Goal: Task Accomplishment & Management: Use online tool/utility

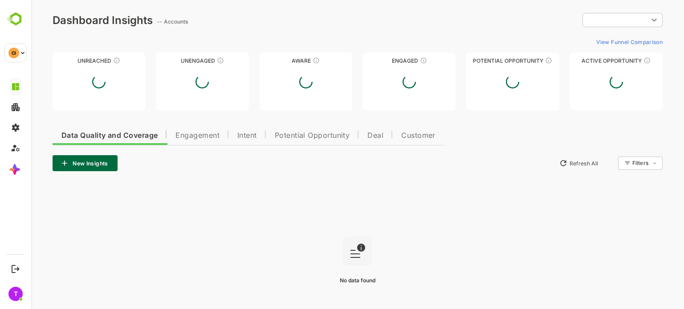
type input "**********"
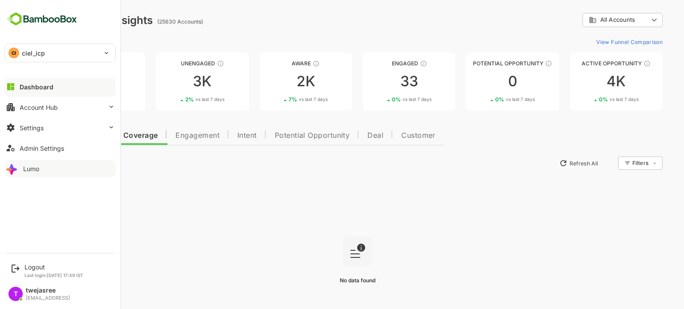
click at [18, 165] on icon at bounding box center [12, 169] width 14 height 14
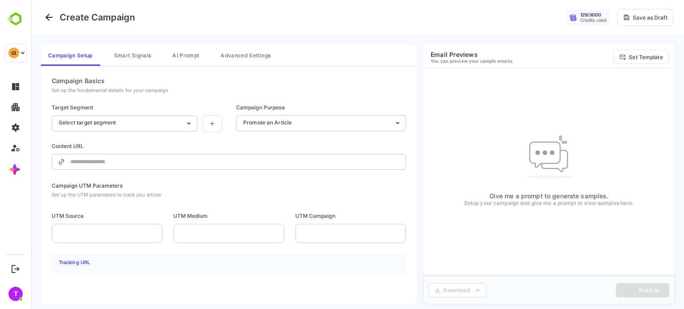
click at [181, 81] on div "**********" at bounding box center [229, 123] width 354 height 93
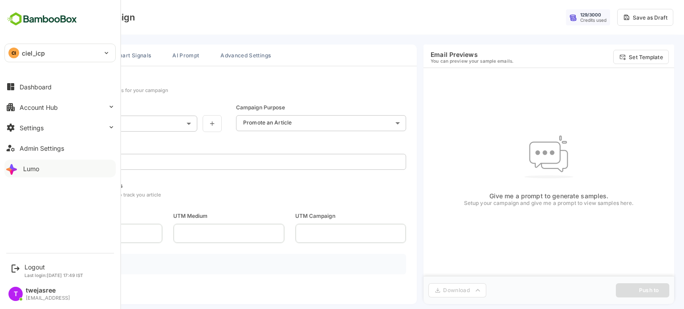
click at [23, 176] on button "Lumo" at bounding box center [59, 169] width 111 height 18
click at [80, 130] on button "Settings" at bounding box center [59, 128] width 111 height 18
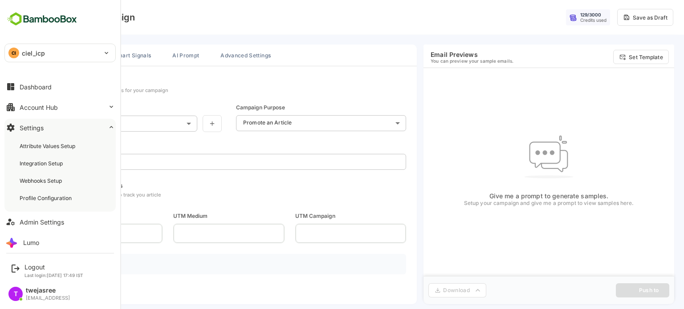
click at [80, 130] on button "Settings" at bounding box center [59, 128] width 111 height 18
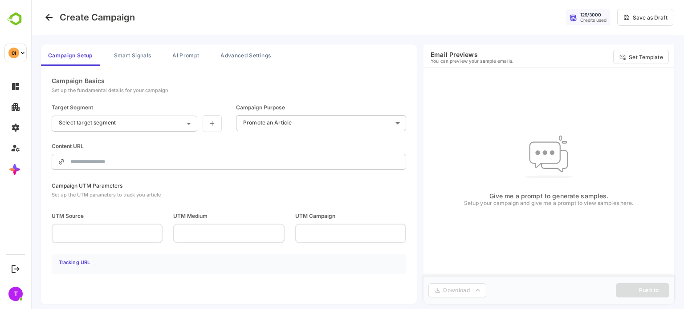
click at [157, 118] on body "**********" at bounding box center [357, 155] width 652 height 310
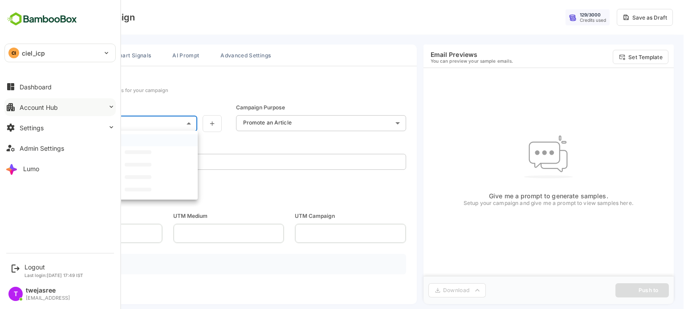
click at [62, 104] on button "Account Hub" at bounding box center [59, 107] width 111 height 18
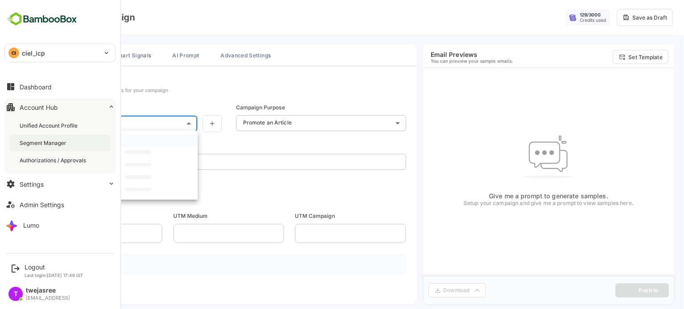
click at [60, 146] on div "Segment Manager" at bounding box center [44, 143] width 49 height 8
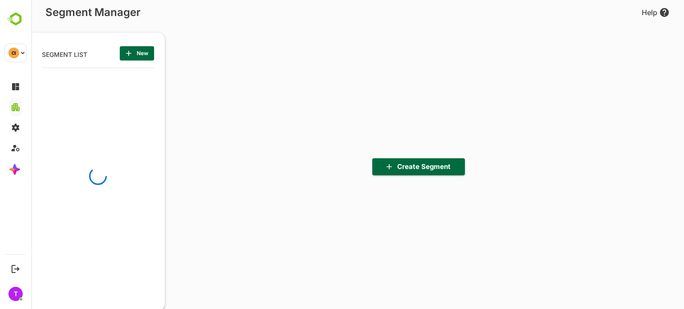
scroll to position [215, 110]
click at [426, 170] on span "Create Segment" at bounding box center [418, 167] width 78 height 12
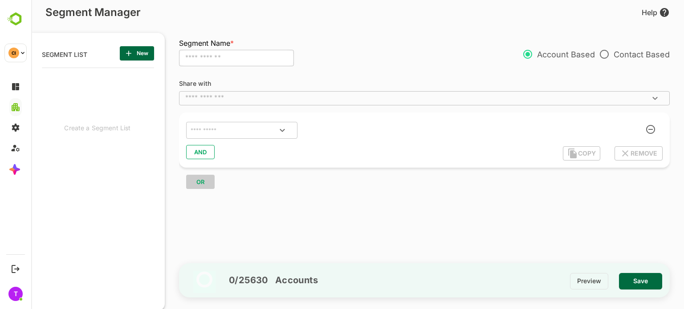
click at [259, 52] on input "text" at bounding box center [236, 58] width 115 height 17
type input "****"
click at [262, 97] on input "text" at bounding box center [417, 98] width 470 height 9
click at [372, 62] on div "Segment Name * **** ​ Account Based Contact Based" at bounding box center [424, 58] width 490 height 27
click at [252, 93] on div "​" at bounding box center [424, 98] width 490 height 14
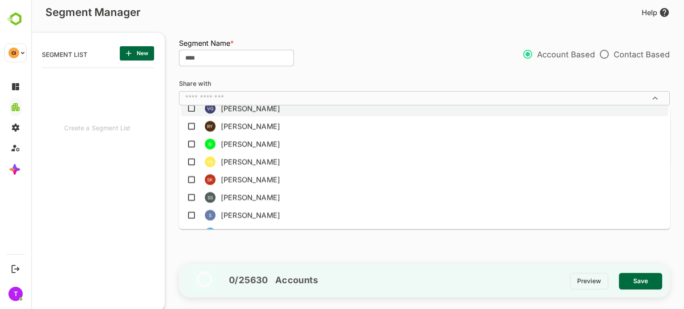
scroll to position [0, 0]
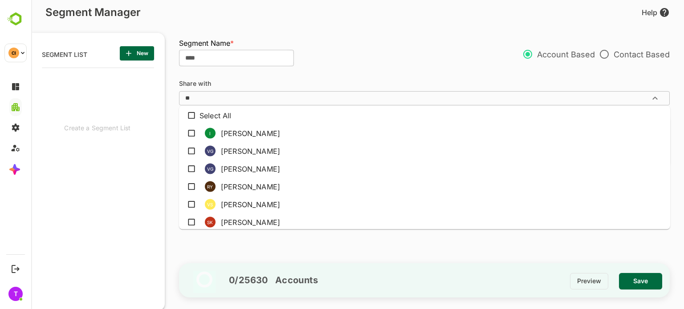
type input "***"
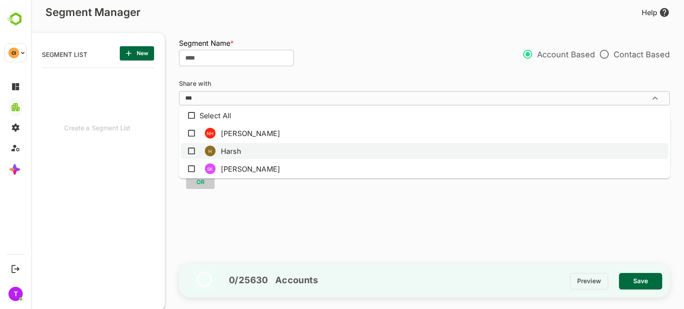
click at [231, 145] on li "H Harsh" at bounding box center [424, 151] width 487 height 16
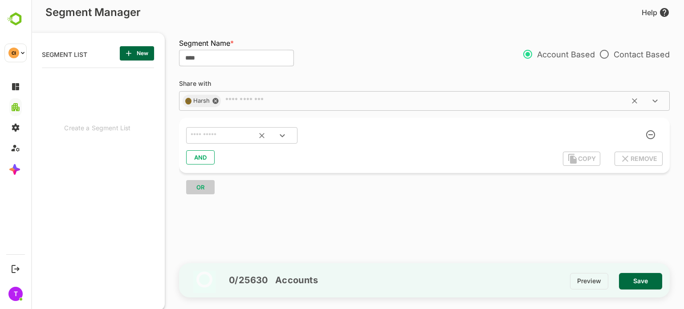
click at [223, 142] on div "​" at bounding box center [241, 135] width 111 height 17
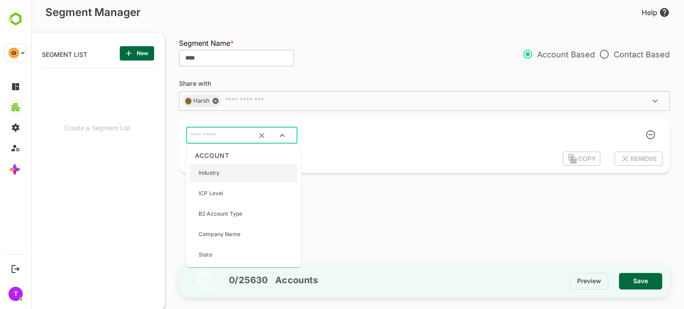
click at [237, 176] on div "Industry" at bounding box center [244, 173] width 108 height 19
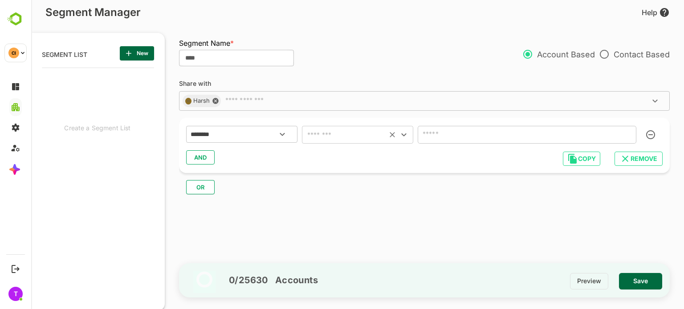
click at [351, 142] on div "​" at bounding box center [357, 135] width 111 height 18
click at [340, 135] on input "text" at bounding box center [344, 135] width 80 height 12
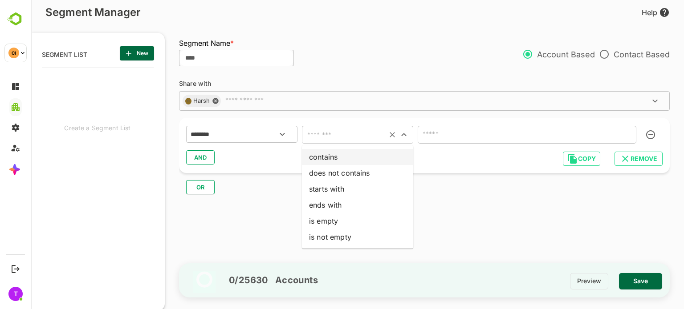
click at [335, 161] on li "contains" at bounding box center [357, 157] width 111 height 16
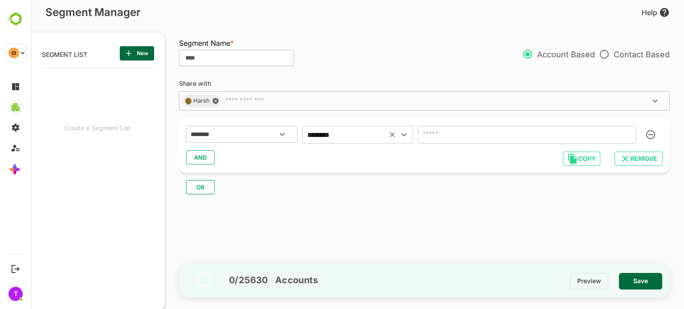
type input "********"
click at [449, 129] on input "text" at bounding box center [526, 135] width 219 height 18
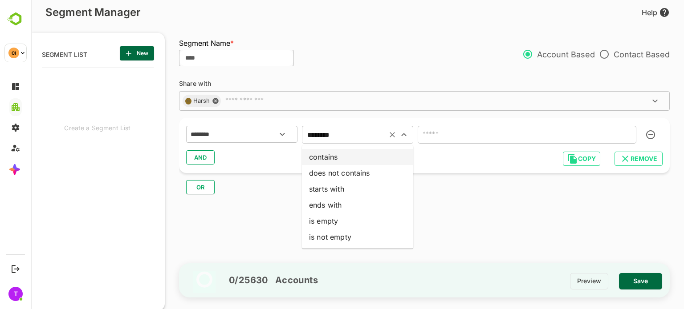
click at [365, 137] on input "********" at bounding box center [344, 135] width 80 height 12
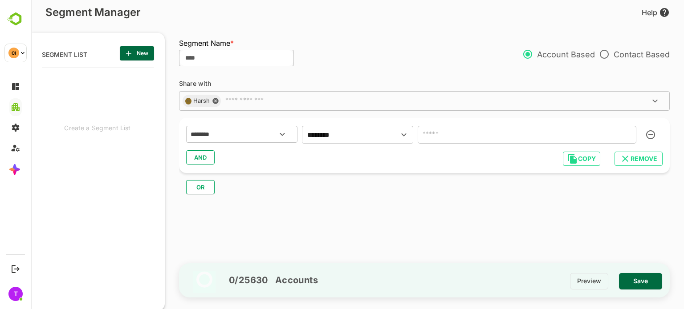
click at [453, 136] on input "text" at bounding box center [526, 135] width 219 height 18
click at [470, 144] on div "******** ​ ******** ​" at bounding box center [424, 135] width 476 height 20
click at [447, 133] on input "text" at bounding box center [526, 135] width 219 height 18
type input "*"
click at [407, 136] on icon "Open" at bounding box center [403, 135] width 11 height 11
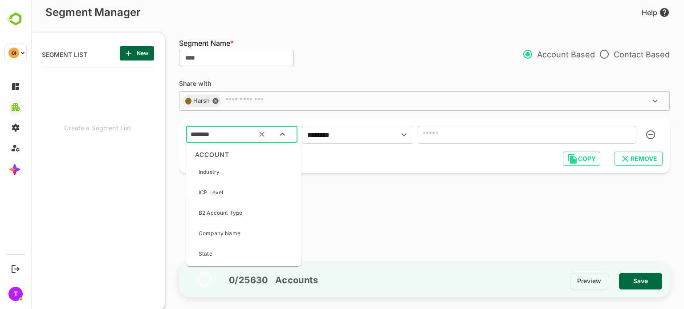
click at [231, 139] on input "********" at bounding box center [231, 135] width 84 height 12
click at [258, 192] on div "ICP Level" at bounding box center [244, 192] width 108 height 19
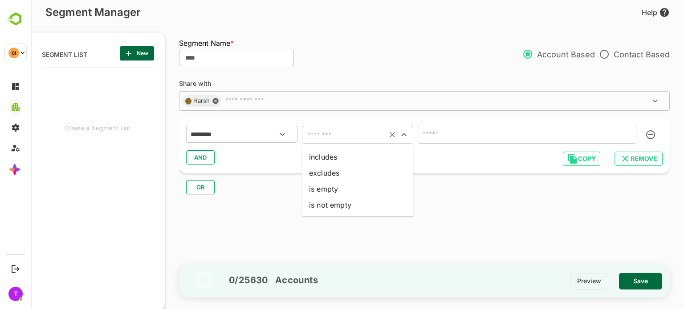
click at [376, 133] on input "text" at bounding box center [344, 135] width 80 height 12
click at [376, 153] on li "includes" at bounding box center [357, 157] width 111 height 16
type input "********"
click at [443, 136] on input "text" at bounding box center [513, 135] width 187 height 12
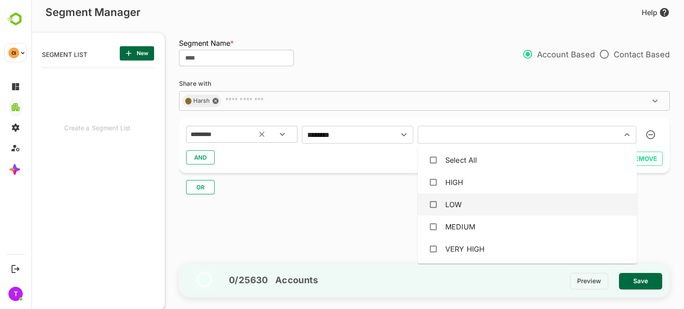
click at [282, 130] on icon "Open" at bounding box center [282, 134] width 11 height 11
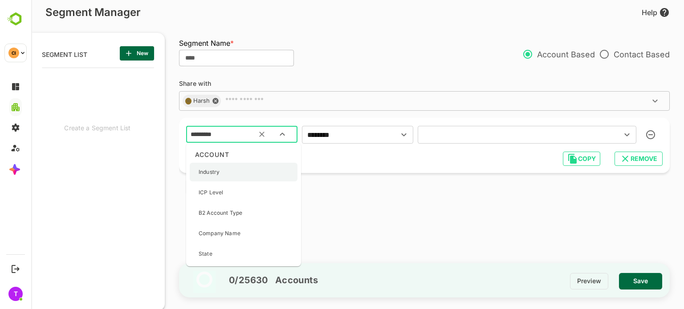
click at [251, 172] on div "Industry" at bounding box center [244, 172] width 108 height 19
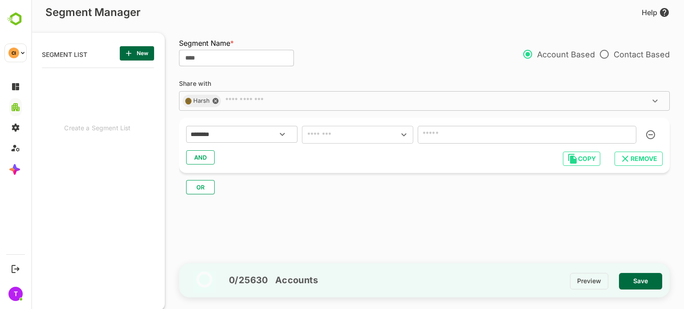
click at [470, 138] on input "text" at bounding box center [526, 135] width 219 height 18
click at [381, 131] on input "text" at bounding box center [344, 135] width 80 height 12
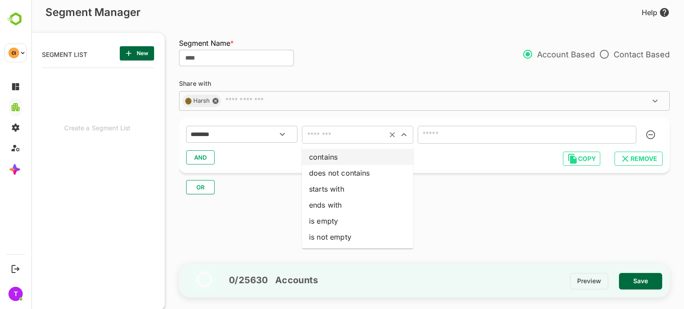
click at [348, 158] on li "contains" at bounding box center [357, 157] width 111 height 16
type input "********"
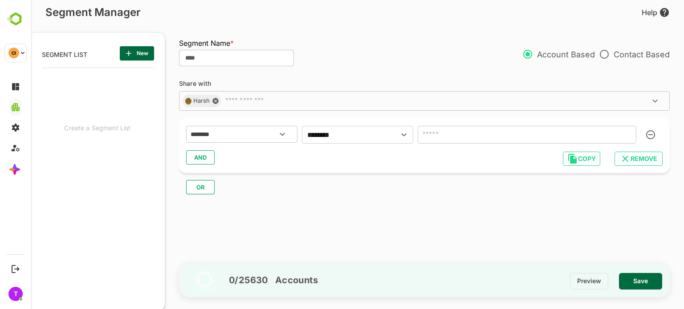
click at [447, 133] on input "text" at bounding box center [526, 135] width 219 height 18
type input "**"
click at [199, 159] on span "AND" at bounding box center [200, 158] width 13 height 12
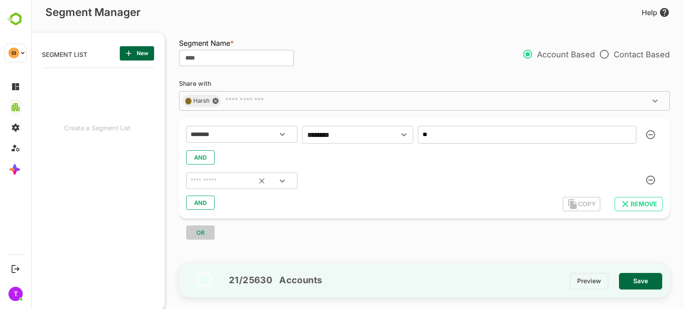
click at [247, 180] on input "text" at bounding box center [231, 181] width 84 height 12
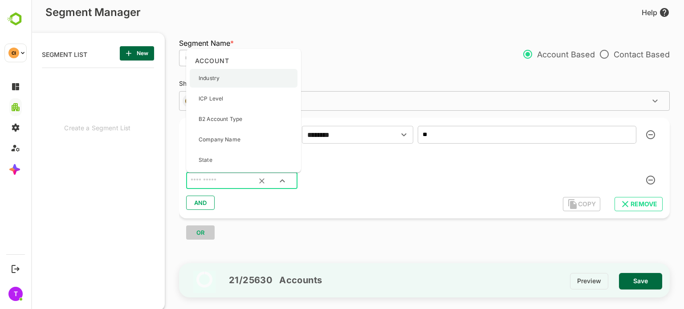
click at [216, 73] on div "Industry" at bounding box center [209, 78] width 21 height 19
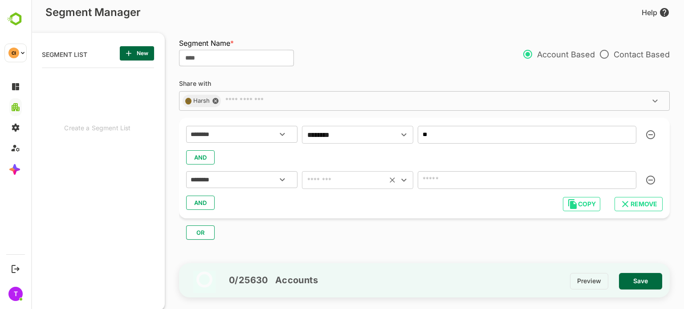
click at [333, 185] on input "text" at bounding box center [344, 180] width 80 height 12
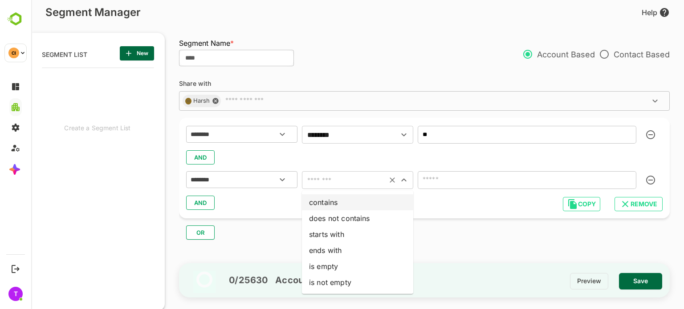
click at [336, 203] on li "contains" at bounding box center [357, 202] width 111 height 16
type input "********"
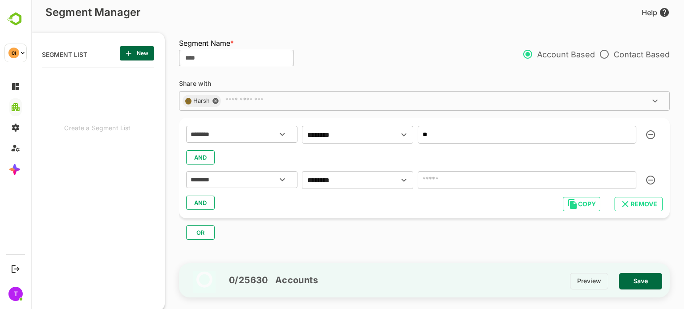
click at [438, 183] on input "text" at bounding box center [526, 180] width 219 height 18
type input "*"
click at [642, 199] on span "REMOVE" at bounding box center [638, 205] width 34 height 12
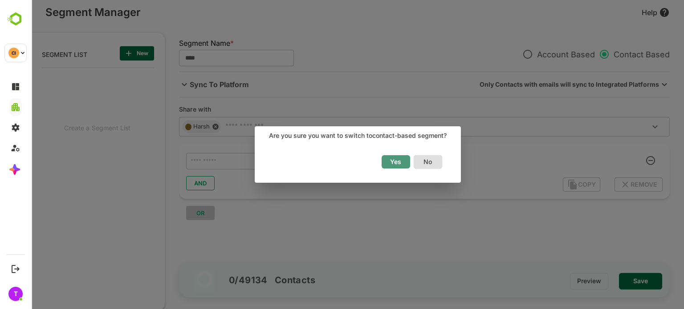
click at [404, 161] on span "Yes" at bounding box center [396, 162] width 20 height 12
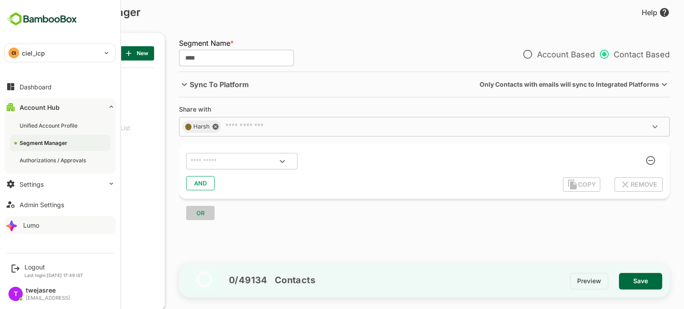
click at [30, 227] on div "Lumo" at bounding box center [31, 226] width 16 height 8
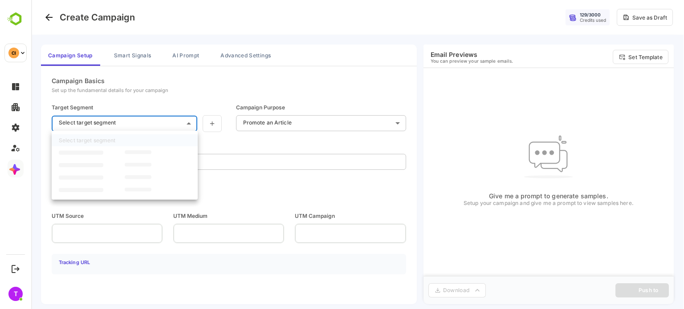
click at [134, 125] on body "**********" at bounding box center [357, 155] width 652 height 310
click at [243, 147] on div at bounding box center [357, 154] width 652 height 309
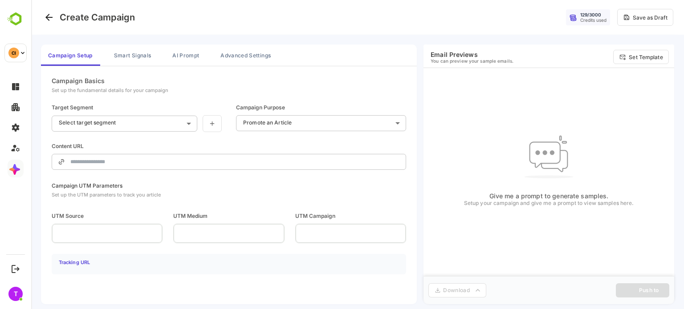
click at [219, 202] on div "Campaign UTM Parameters Set up the UTM parameters to track you article UTM Sour…" at bounding box center [229, 228] width 354 height 92
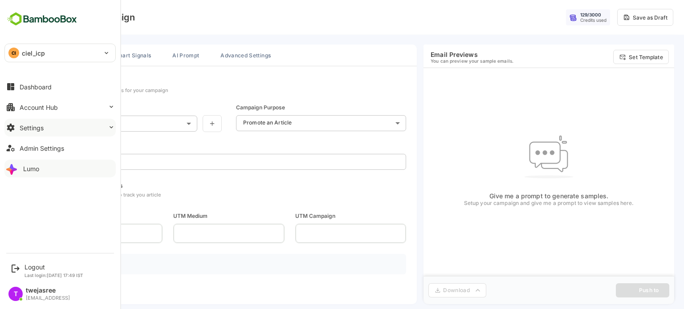
click at [56, 131] on button "Settings" at bounding box center [59, 128] width 111 height 18
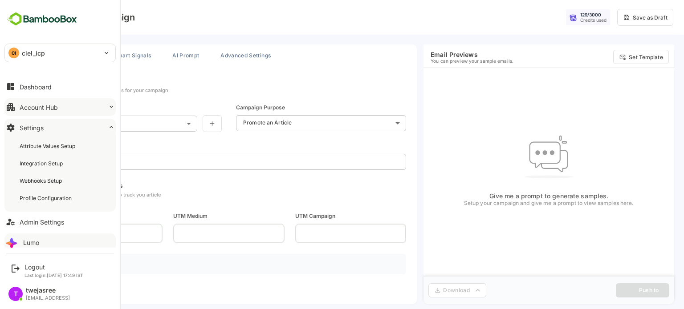
click at [73, 105] on button "Account Hub" at bounding box center [59, 107] width 111 height 18
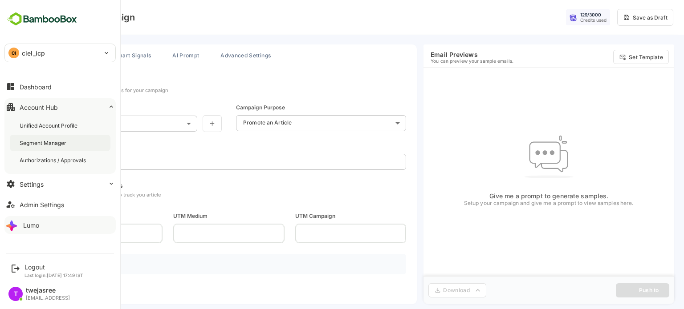
click at [76, 141] on div "Segment Manager" at bounding box center [60, 143] width 101 height 16
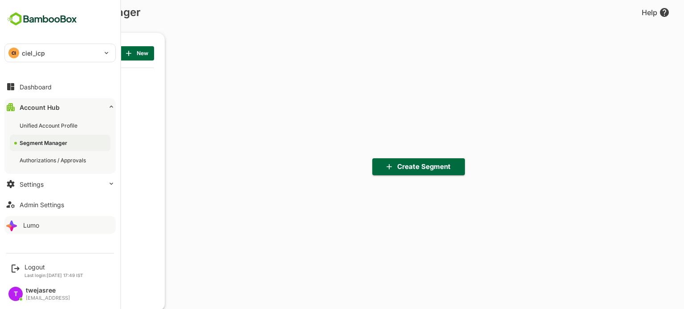
scroll to position [3, 2]
click at [74, 126] on div "Unified Account Profile" at bounding box center [50, 126] width 60 height 8
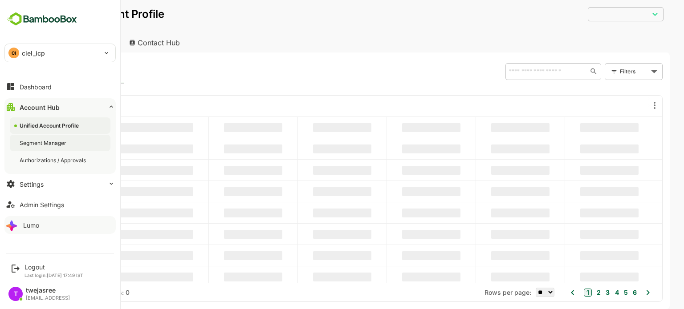
type input "**********"
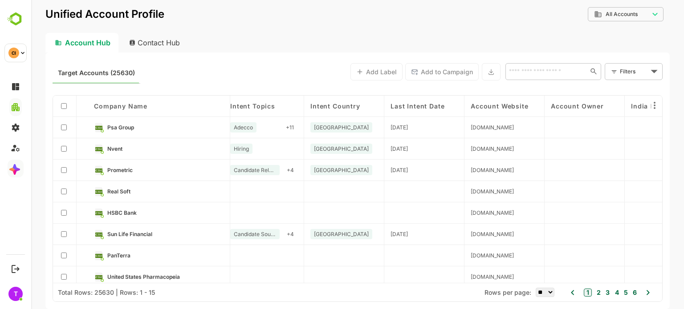
scroll to position [0, 317]
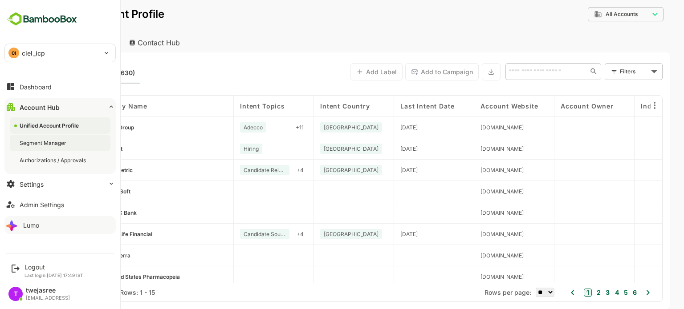
click at [39, 142] on div "Segment Manager" at bounding box center [44, 143] width 49 height 8
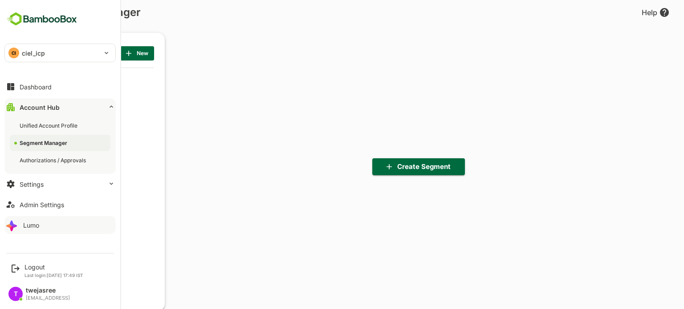
scroll to position [215, 110]
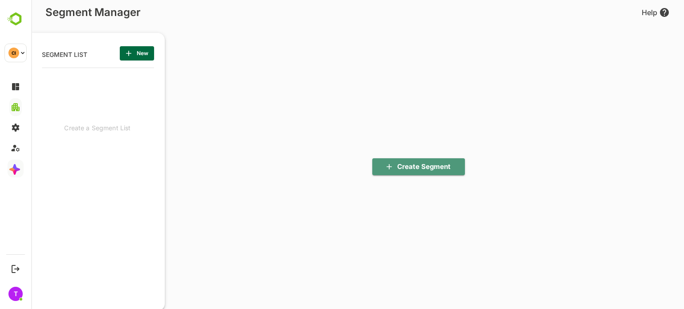
click at [413, 164] on span "Create Segment" at bounding box center [418, 167] width 78 height 12
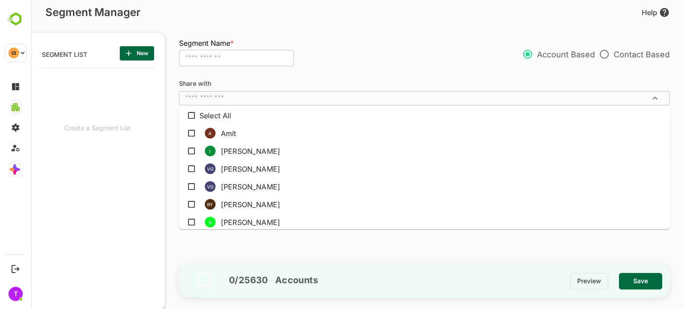
click at [295, 102] on input "text" at bounding box center [417, 98] width 470 height 9
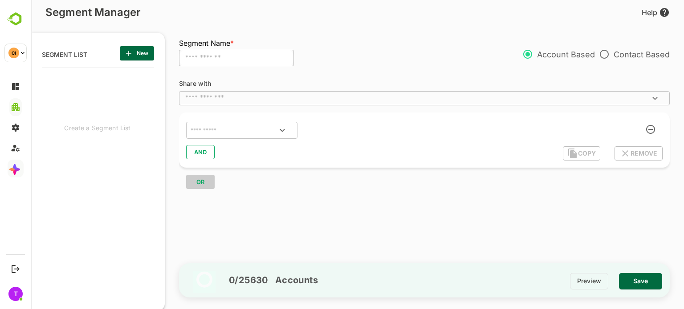
click at [348, 257] on div "0 / 25630 Accounts Preview Save" at bounding box center [424, 280] width 490 height 49
click at [253, 128] on button "Clear" at bounding box center [262, 131] width 20 height 20
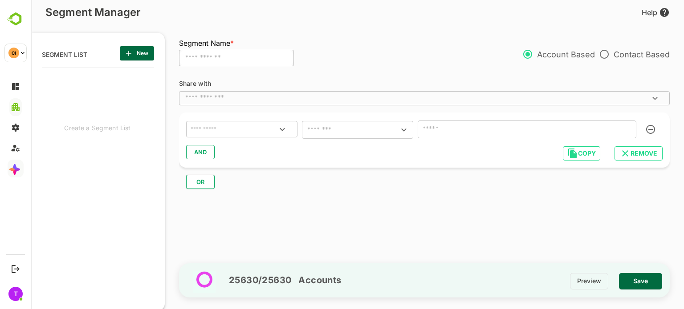
click at [287, 133] on icon "Open" at bounding box center [282, 129] width 11 height 11
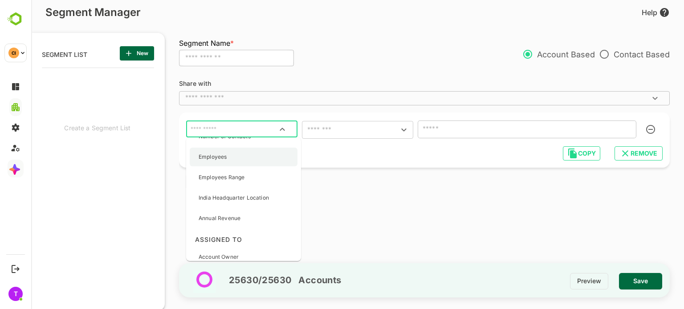
scroll to position [133, 0]
click at [243, 150] on div "Employees" at bounding box center [244, 156] width 108 height 19
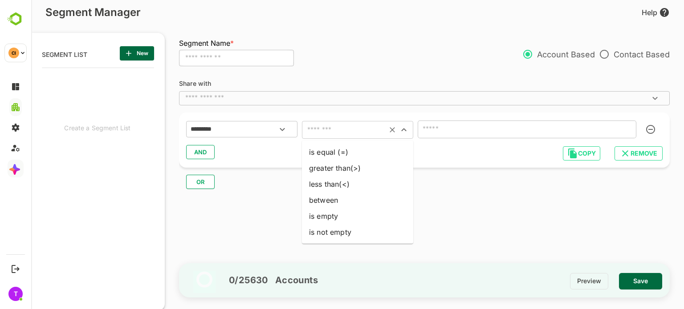
click at [332, 128] on input "text" at bounding box center [344, 130] width 80 height 12
click at [327, 158] on li "is equal (=)" at bounding box center [357, 152] width 111 height 16
type input "**********"
click at [448, 124] on input "number" at bounding box center [526, 130] width 219 height 18
click at [634, 131] on input "**" at bounding box center [526, 130] width 219 height 18
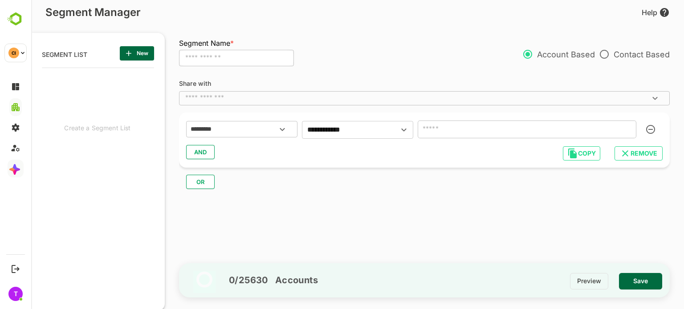
click at [634, 131] on input "**" at bounding box center [526, 130] width 219 height 18
click at [630, 127] on input "**" at bounding box center [526, 130] width 219 height 18
type input "*"
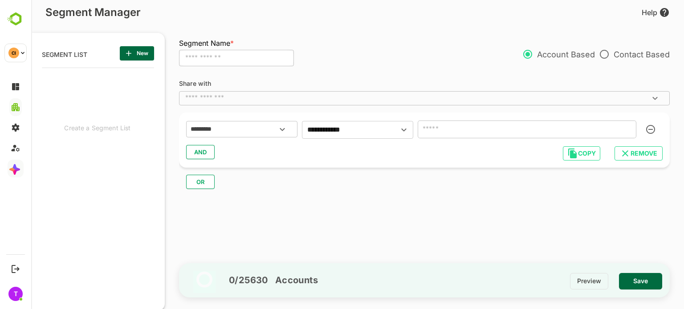
click at [630, 127] on input "*" at bounding box center [526, 130] width 219 height 18
click at [279, 131] on icon "Open" at bounding box center [282, 129] width 11 height 11
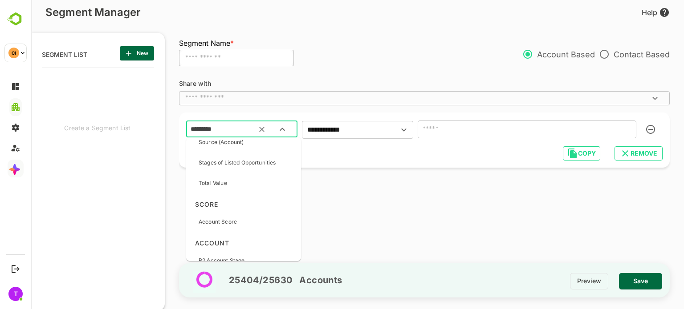
scroll to position [545, 0]
click at [272, 188] on div "Total Value" at bounding box center [244, 183] width 108 height 19
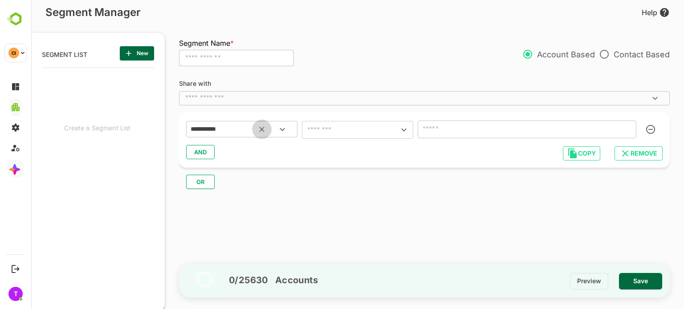
click at [262, 130] on icon "Clear" at bounding box center [261, 129] width 5 height 5
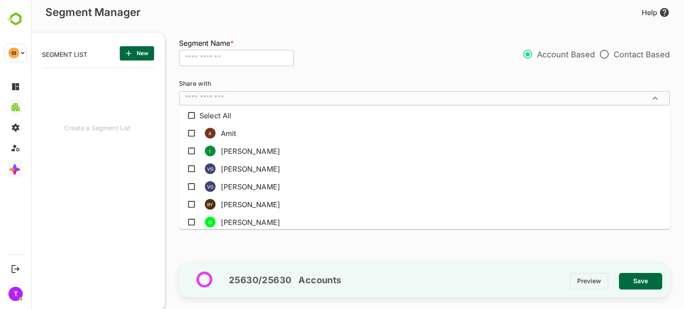
click at [218, 101] on input "text" at bounding box center [417, 98] width 470 height 9
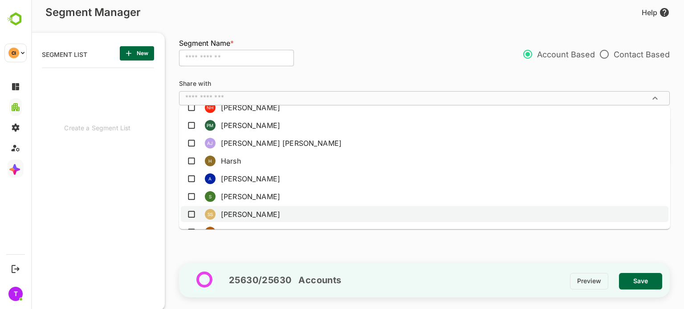
scroll to position [221, 0]
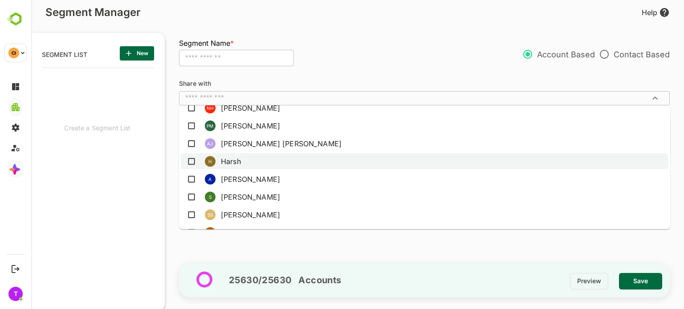
click at [237, 162] on li "H Harsh" at bounding box center [424, 162] width 487 height 16
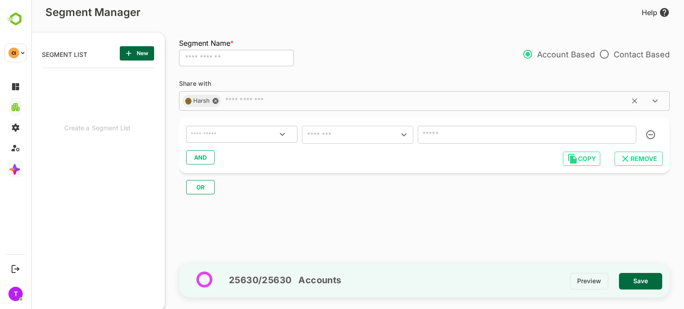
click at [223, 131] on input "text" at bounding box center [242, 135] width 106 height 12
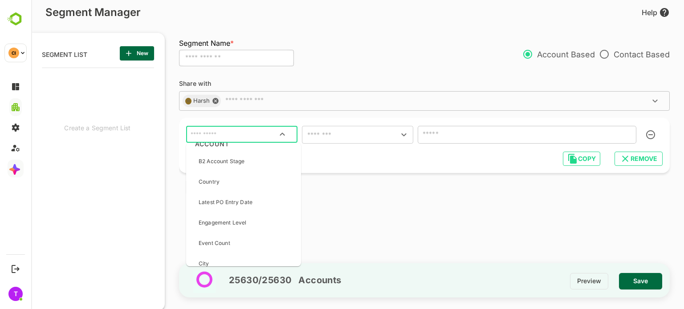
scroll to position [654, 0]
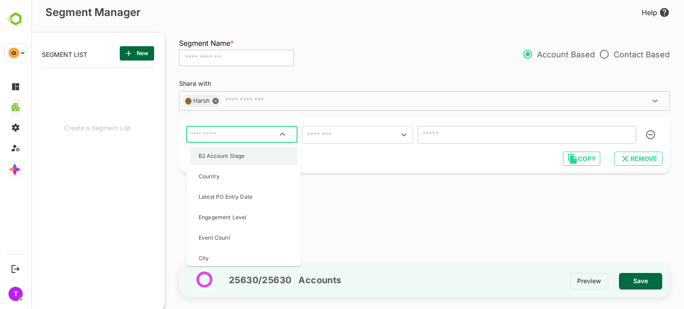
click at [221, 154] on p "B2 Account Stage" at bounding box center [222, 156] width 46 height 8
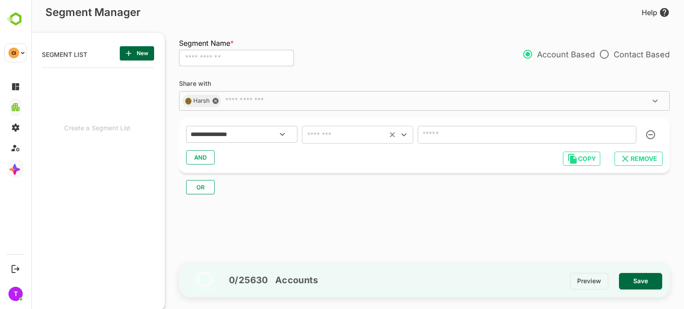
click at [379, 132] on input "text" at bounding box center [344, 135] width 80 height 12
click at [349, 156] on li "includes" at bounding box center [357, 157] width 111 height 16
type input "********"
click at [478, 133] on input "text" at bounding box center [513, 135] width 187 height 12
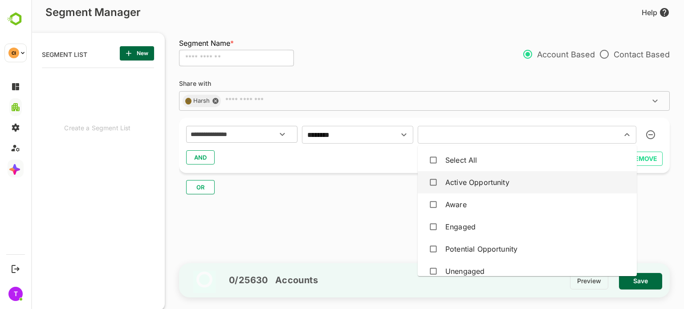
scroll to position [32, 0]
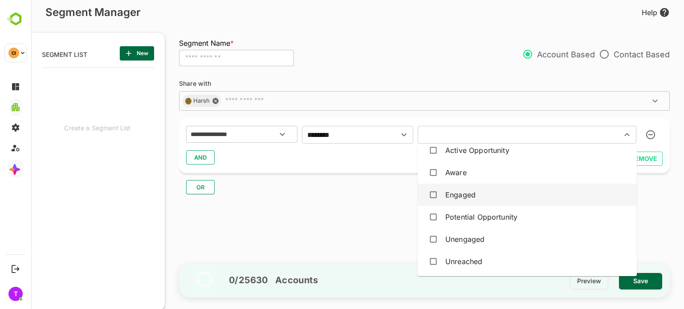
click at [319, 225] on div "**********" at bounding box center [428, 168] width 499 height 192
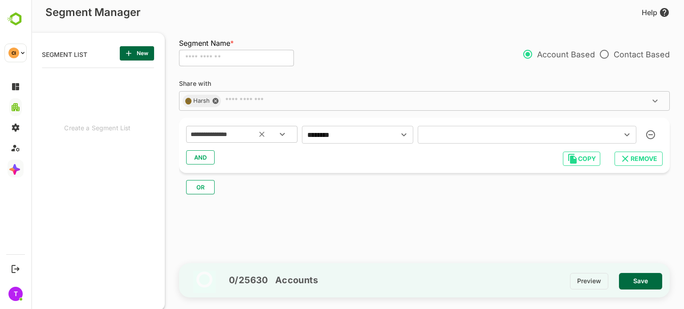
click at [264, 130] on icon "Clear" at bounding box center [261, 134] width 9 height 9
click at [286, 137] on icon "Open" at bounding box center [282, 134] width 11 height 11
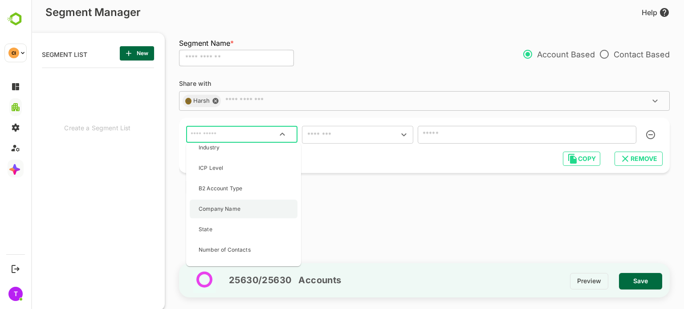
scroll to position [24, 0]
click at [238, 249] on p "Number of Contacts" at bounding box center [225, 251] width 52 height 8
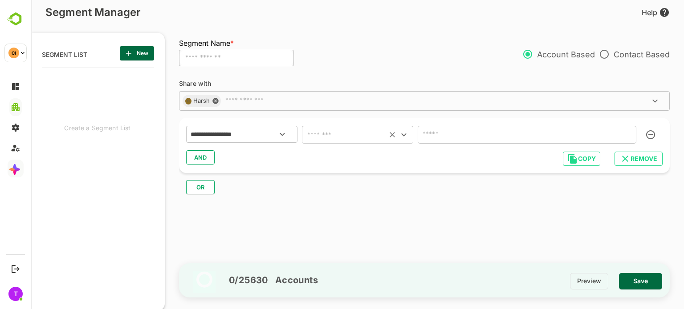
click at [344, 130] on input "text" at bounding box center [344, 135] width 80 height 12
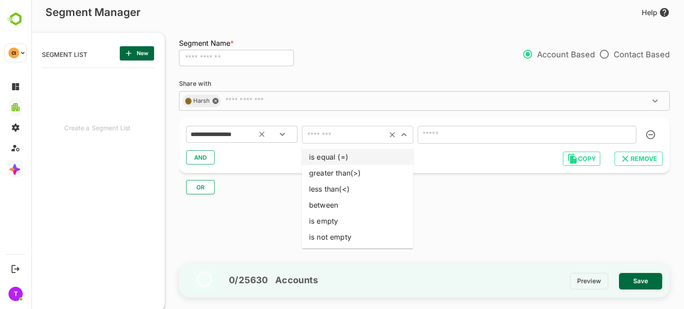
click at [246, 135] on input "**********" at bounding box center [231, 135] width 84 height 12
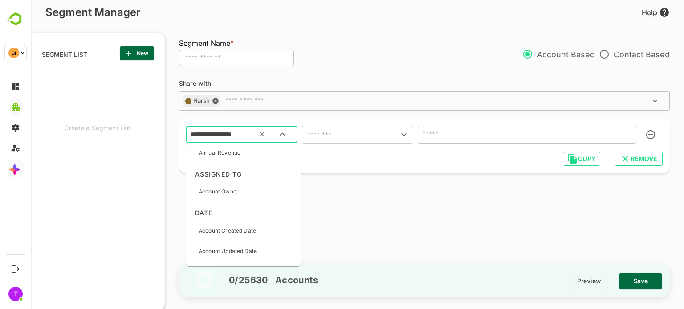
scroll to position [0, 0]
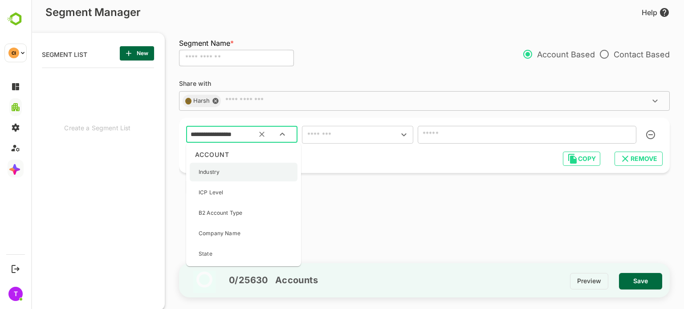
click at [223, 176] on div "Industry" at bounding box center [244, 172] width 108 height 19
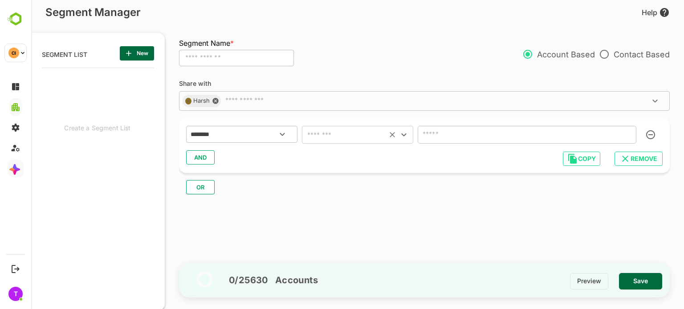
click at [351, 140] on input "text" at bounding box center [344, 135] width 80 height 12
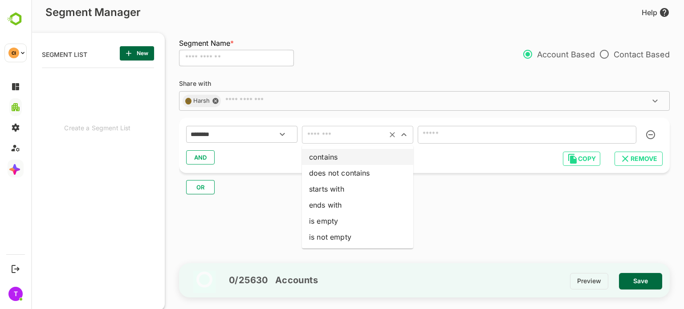
click at [358, 152] on li "contains" at bounding box center [357, 157] width 111 height 16
type input "********"
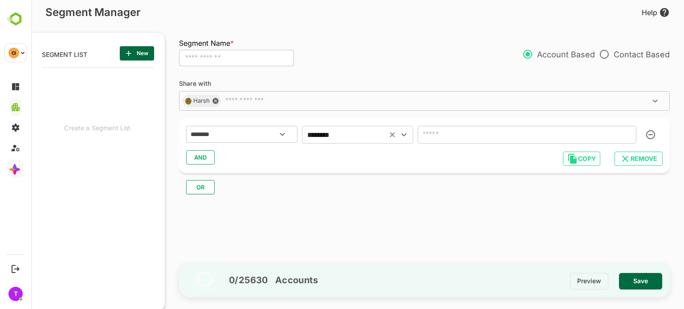
click at [467, 132] on input "text" at bounding box center [526, 135] width 219 height 18
click at [434, 133] on input "text" at bounding box center [526, 135] width 219 height 18
click at [266, 134] on icon "Clear" at bounding box center [261, 134] width 9 height 9
click at [283, 135] on icon "Open" at bounding box center [282, 134] width 11 height 11
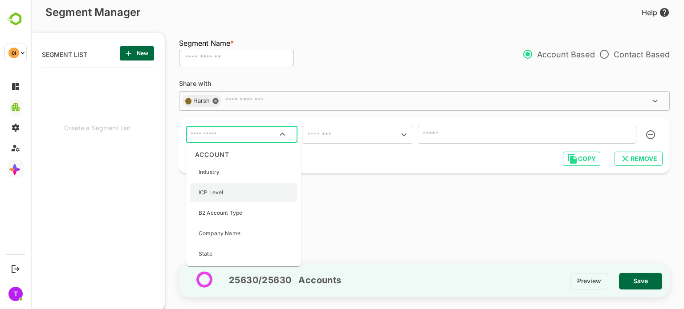
click at [271, 197] on div "ICP Level" at bounding box center [244, 192] width 108 height 19
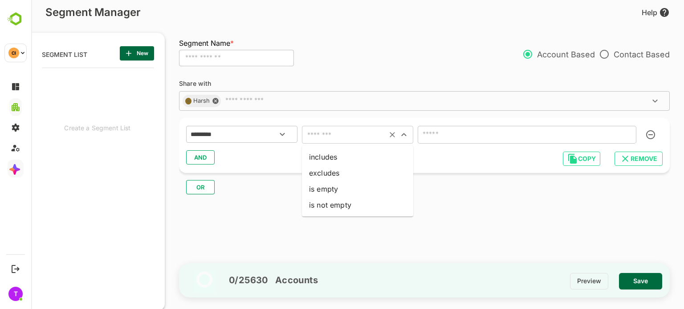
click at [367, 134] on input "text" at bounding box center [344, 135] width 80 height 12
click at [365, 157] on li "includes" at bounding box center [357, 157] width 111 height 16
type input "********"
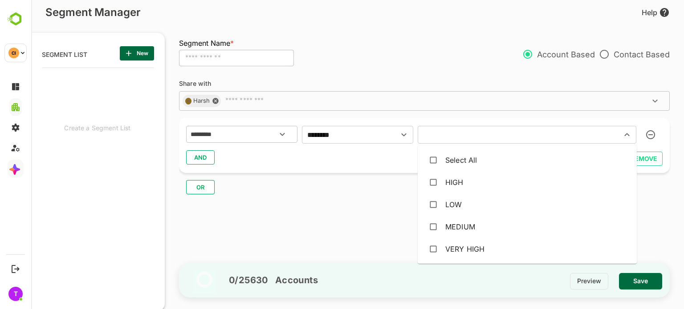
click at [482, 139] on input "text" at bounding box center [513, 135] width 187 height 12
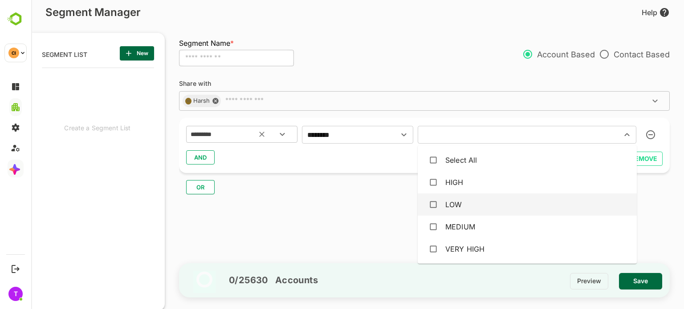
click at [215, 136] on input "*********" at bounding box center [231, 135] width 84 height 12
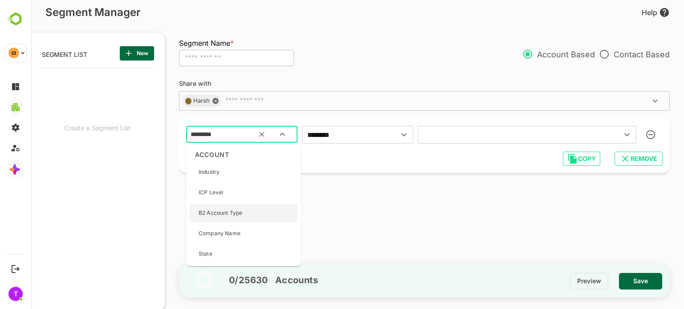
click at [251, 215] on div "B2 Account Type" at bounding box center [244, 213] width 108 height 19
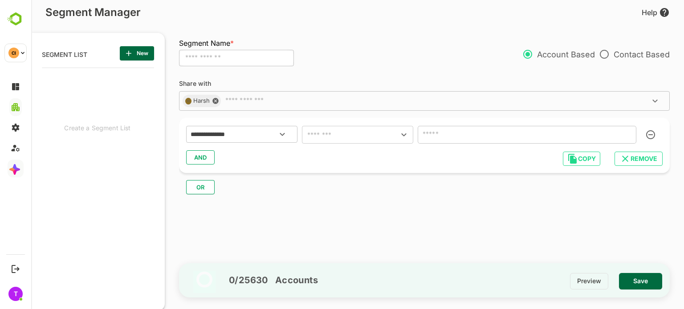
click at [361, 124] on div "**********" at bounding box center [424, 145] width 490 height 55
click at [361, 128] on div "​" at bounding box center [357, 135] width 111 height 18
click at [404, 134] on icon "Open" at bounding box center [403, 135] width 11 height 11
click at [344, 159] on li "includes" at bounding box center [357, 157] width 111 height 16
type input "********"
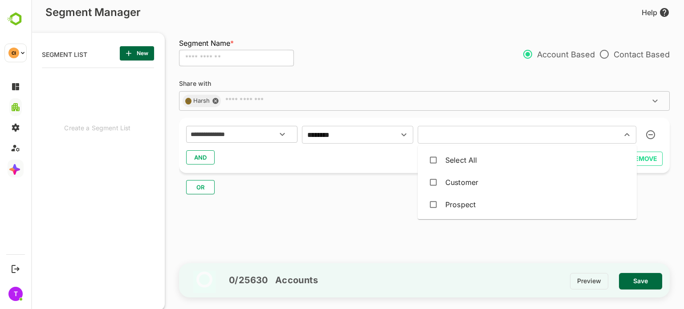
click at [454, 140] on input "text" at bounding box center [513, 135] width 187 height 12
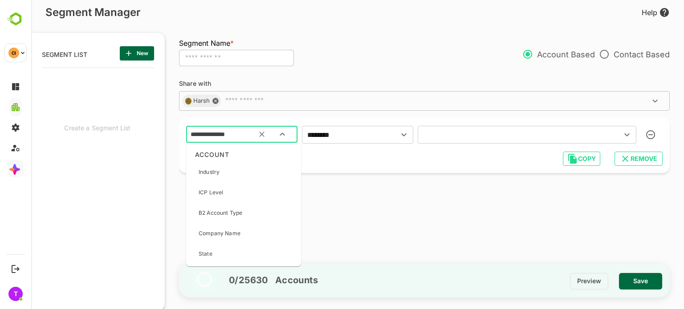
click at [237, 135] on input "**********" at bounding box center [231, 135] width 84 height 12
click at [480, 143] on div "​" at bounding box center [526, 135] width 219 height 18
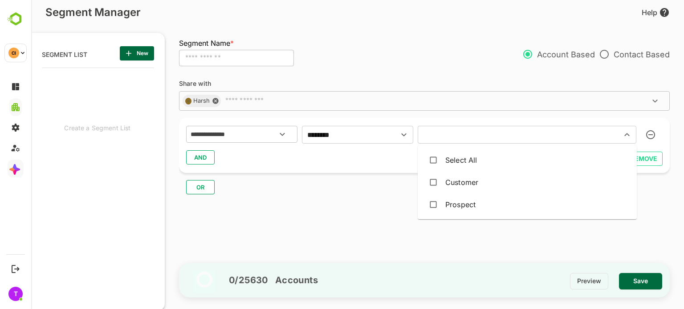
click at [462, 135] on input "text" at bounding box center [513, 135] width 187 height 12
click at [463, 186] on div "Customer" at bounding box center [461, 182] width 33 height 11
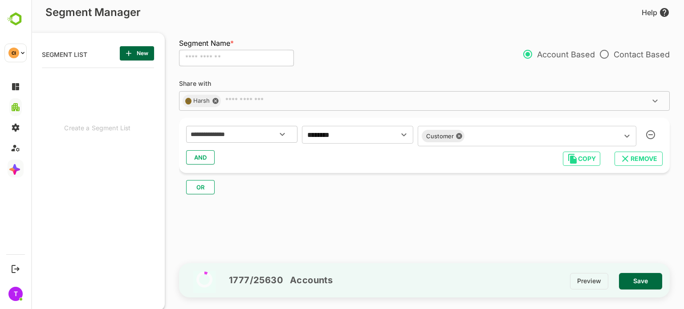
click at [355, 167] on div "**********" at bounding box center [424, 145] width 490 height 55
click at [201, 155] on span "AND" at bounding box center [200, 158] width 13 height 12
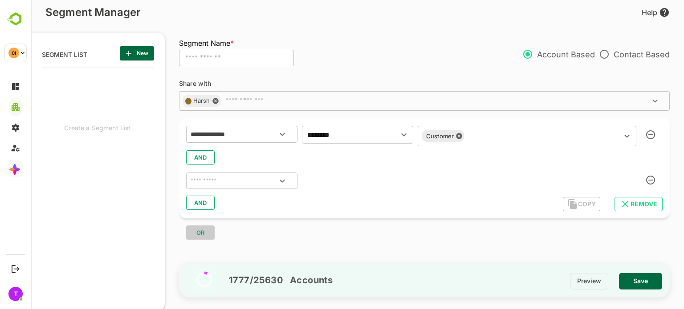
click at [238, 191] on div "**********" at bounding box center [424, 168] width 490 height 101
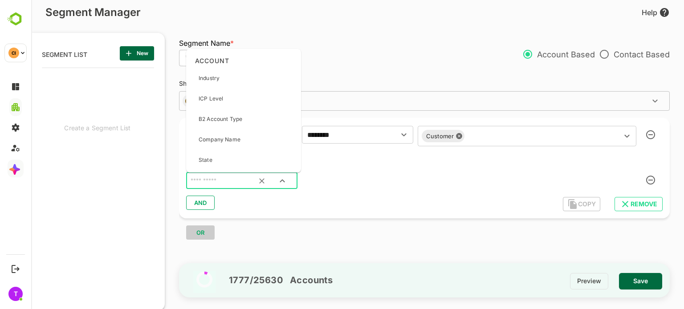
click at [235, 178] on input "text" at bounding box center [231, 181] width 84 height 12
click at [506, 140] on input "text" at bounding box center [537, 136] width 140 height 12
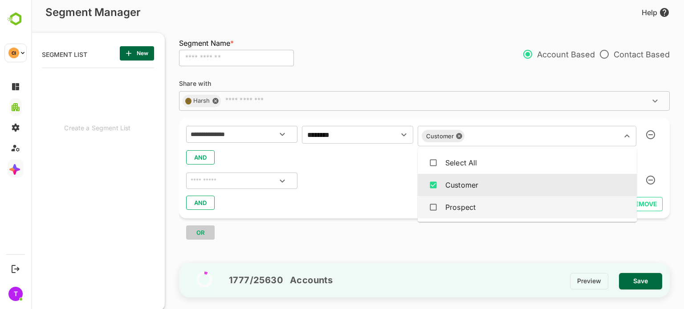
click at [475, 207] on div "Prospect" at bounding box center [460, 207] width 30 height 11
click at [271, 176] on div at bounding box center [272, 180] width 41 height 21
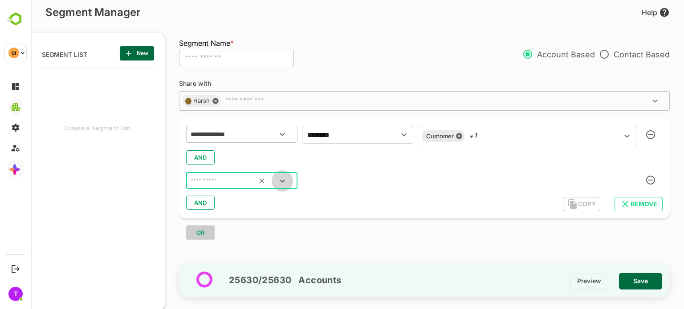
click at [283, 180] on icon "Open" at bounding box center [282, 181] width 11 height 11
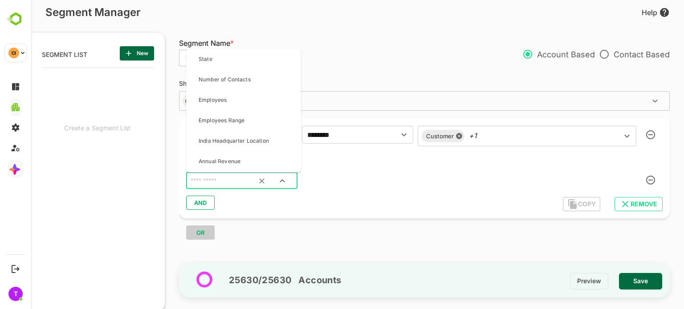
scroll to position [101, 0]
click at [251, 116] on div "Employees Range" at bounding box center [244, 120] width 108 height 19
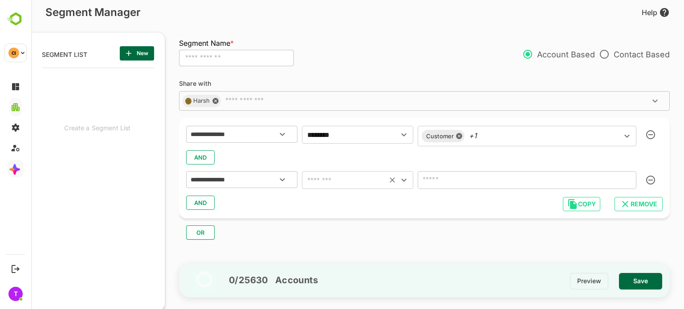
click at [354, 180] on input "text" at bounding box center [344, 180] width 80 height 12
click at [458, 178] on input "number" at bounding box center [526, 180] width 219 height 18
click at [259, 179] on icon "Clear" at bounding box center [261, 179] width 9 height 9
click at [282, 181] on icon "Open" at bounding box center [282, 179] width 5 height 3
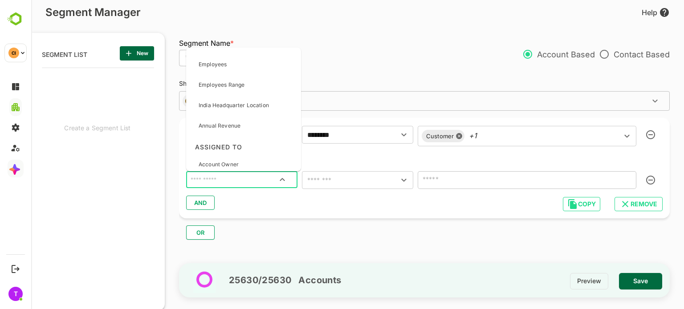
scroll to position [135, 0]
click at [225, 126] on p "Annual Revenue" at bounding box center [220, 126] width 42 height 8
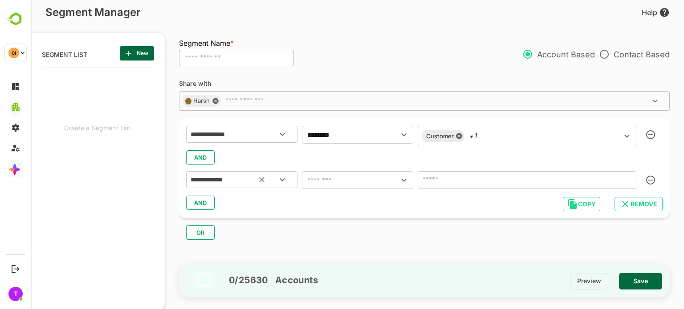
click at [232, 174] on input "**********" at bounding box center [231, 180] width 84 height 12
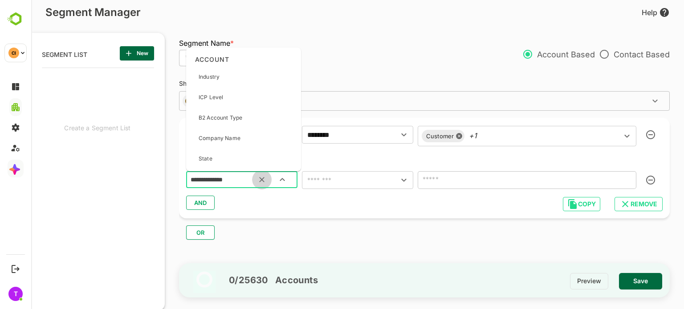
click at [263, 185] on button "Clear" at bounding box center [262, 180] width 20 height 20
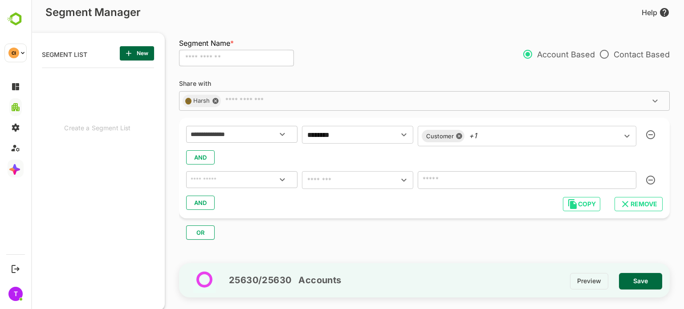
click at [279, 181] on icon "Open" at bounding box center [282, 179] width 11 height 11
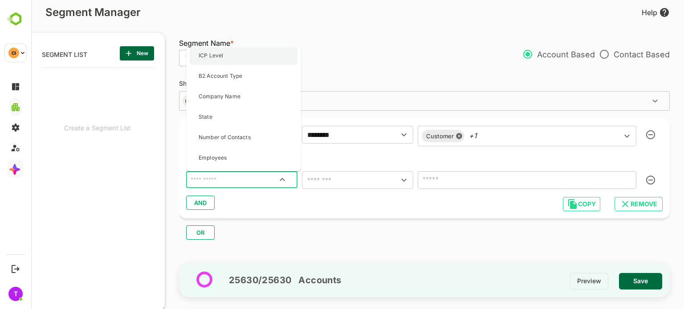
scroll to position [41, 0]
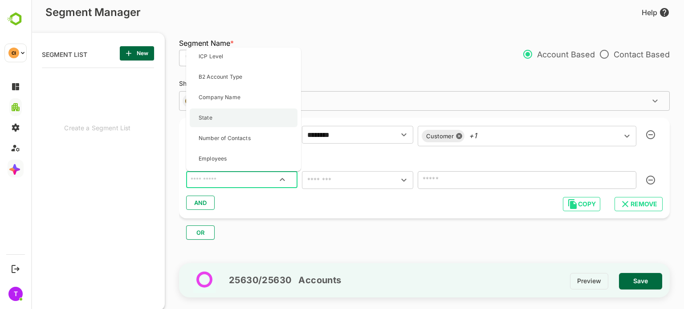
click at [255, 117] on div "State" at bounding box center [244, 118] width 108 height 19
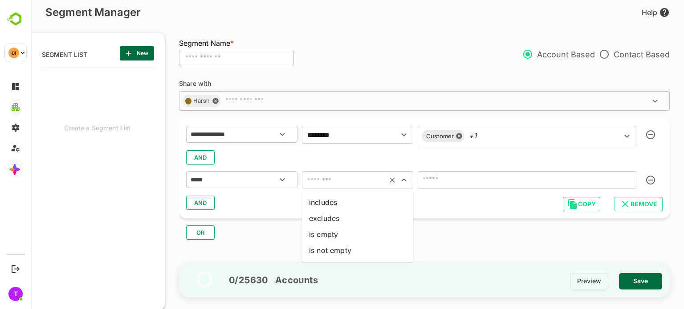
click at [325, 177] on input "text" at bounding box center [344, 180] width 80 height 12
click at [348, 201] on li "includes" at bounding box center [357, 202] width 111 height 16
type input "********"
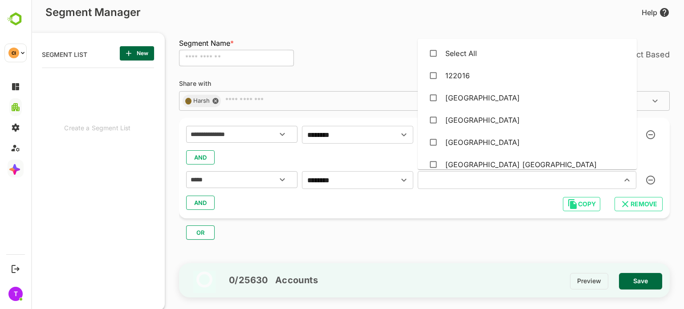
click at [458, 184] on input "text" at bounding box center [513, 180] width 187 height 12
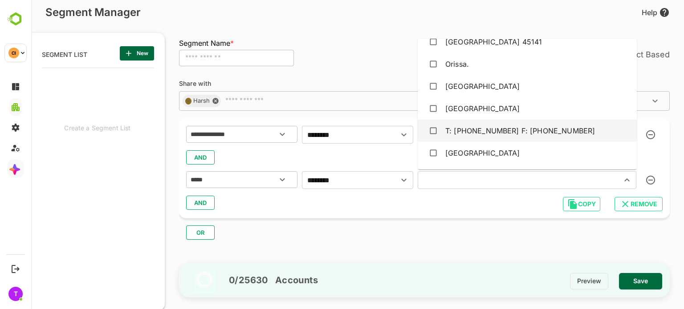
scroll to position [949, 0]
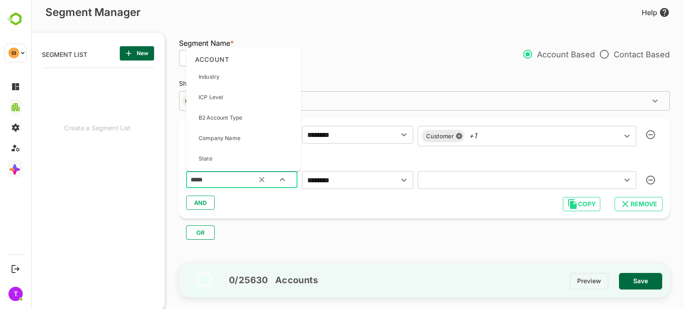
click at [215, 182] on input "*****" at bounding box center [231, 180] width 84 height 12
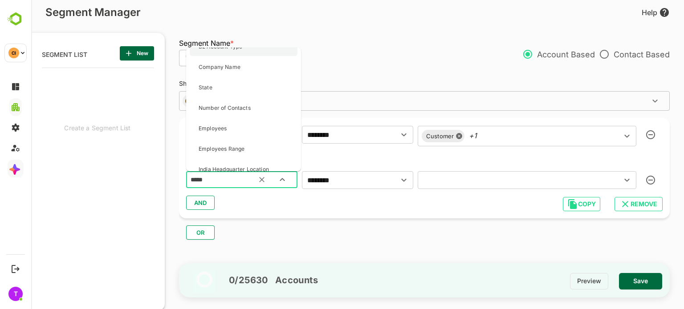
scroll to position [74, 0]
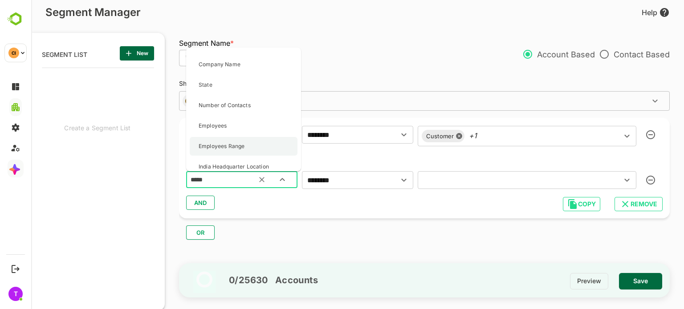
click at [242, 146] on p "Employees Range" at bounding box center [222, 146] width 46 height 8
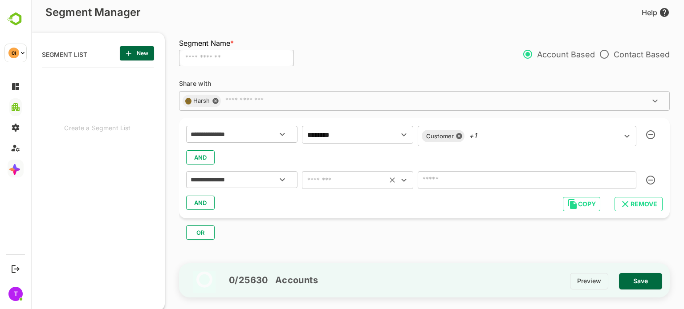
click at [391, 187] on div "​" at bounding box center [357, 180] width 111 height 18
click at [326, 183] on input "text" at bounding box center [344, 180] width 80 height 12
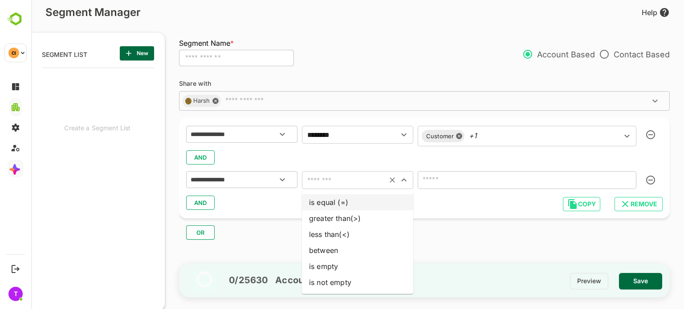
click at [325, 201] on li "is equal (=)" at bounding box center [357, 202] width 111 height 16
type input "**********"
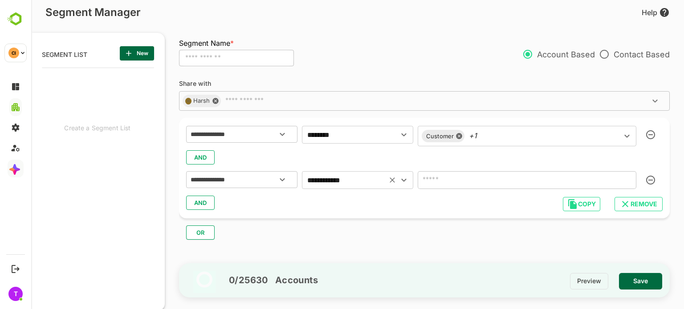
click at [485, 180] on input "number" at bounding box center [526, 180] width 219 height 18
click at [252, 179] on button "Clear" at bounding box center [262, 180] width 20 height 20
click at [284, 178] on icon "Open" at bounding box center [282, 179] width 11 height 11
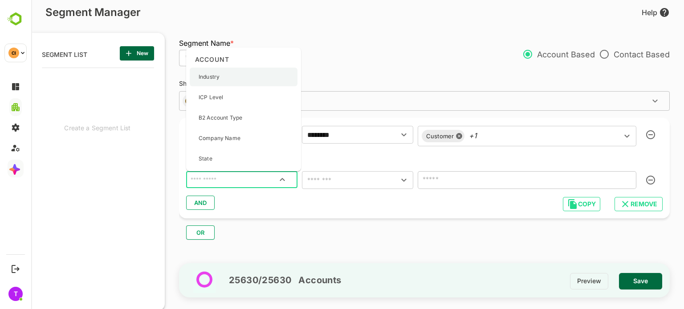
click at [229, 77] on div "Industry" at bounding box center [244, 77] width 108 height 19
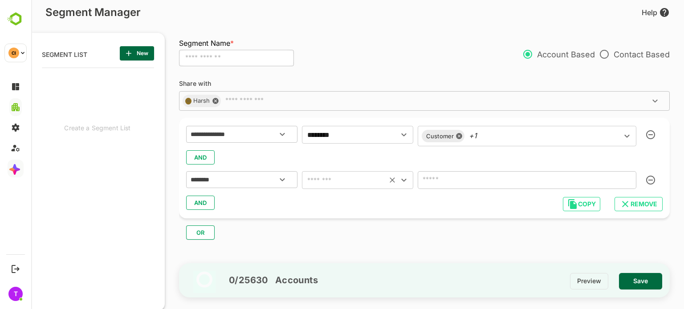
click at [347, 179] on input "text" at bounding box center [344, 180] width 80 height 12
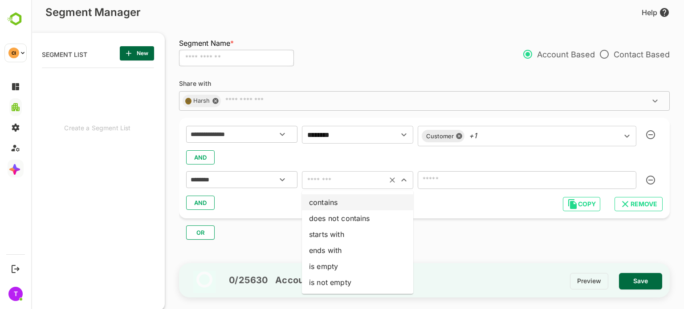
click at [342, 202] on li "contains" at bounding box center [357, 202] width 111 height 16
type input "********"
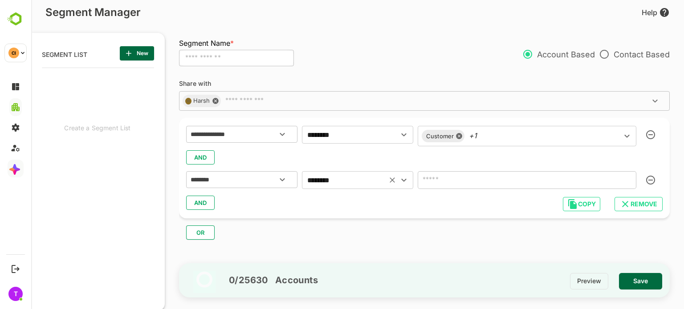
click at [470, 182] on input "text" at bounding box center [526, 180] width 219 height 18
click at [391, 180] on icon "Clear" at bounding box center [392, 180] width 9 height 9
click at [274, 179] on button "Open" at bounding box center [281, 179] width 21 height 21
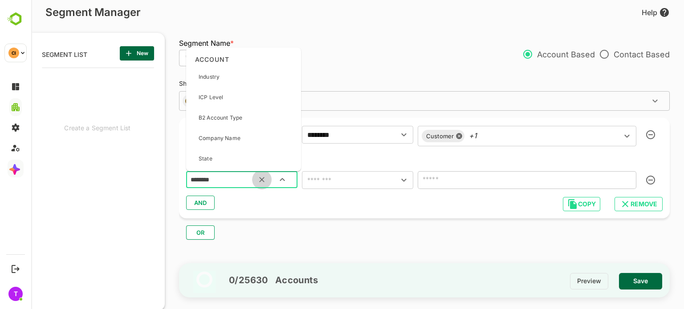
click at [263, 177] on icon "Clear" at bounding box center [261, 179] width 9 height 9
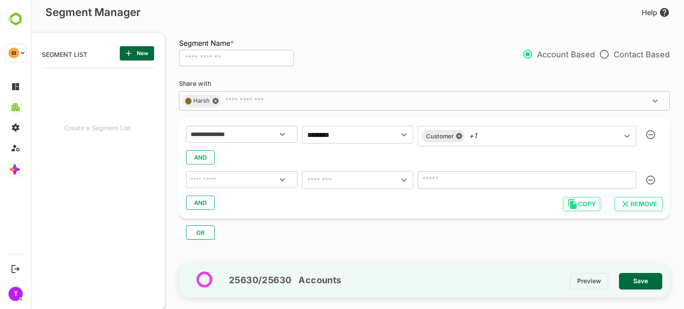
click at [283, 179] on icon "Open" at bounding box center [282, 179] width 5 height 3
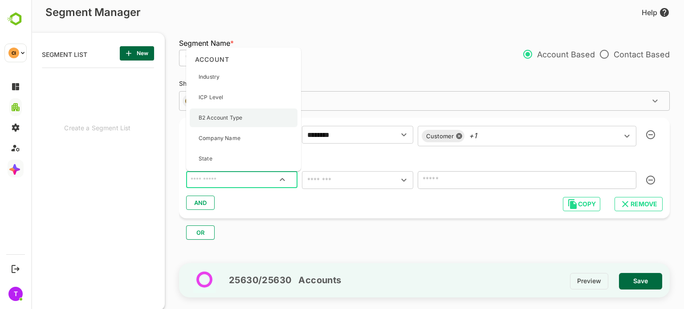
scroll to position [0, 0]
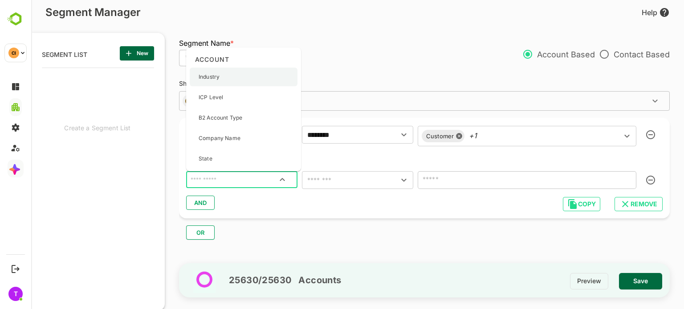
click at [221, 73] on div "Industry" at bounding box center [244, 77] width 108 height 19
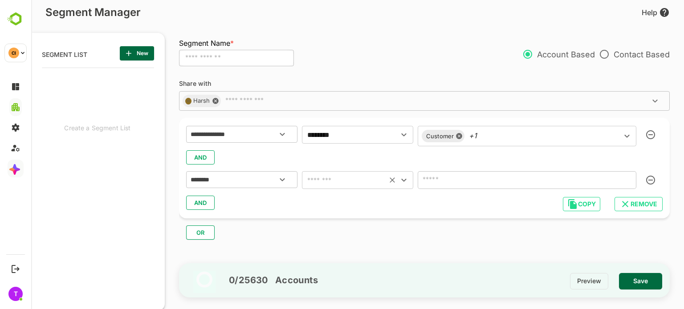
click at [340, 182] on input "text" at bounding box center [344, 180] width 80 height 12
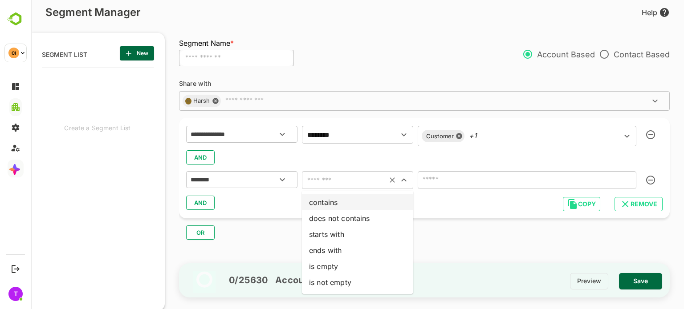
click at [344, 199] on li "contains" at bounding box center [357, 202] width 111 height 16
type input "********"
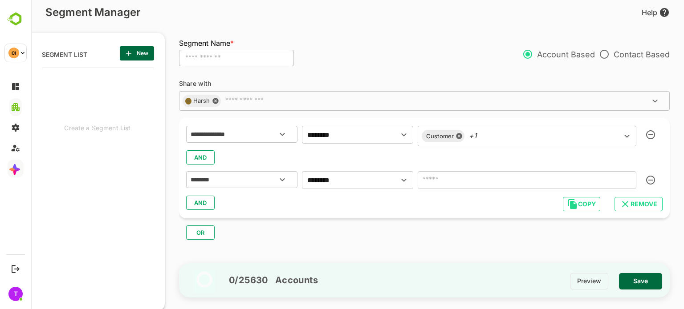
click at [443, 179] on input "text" at bounding box center [526, 180] width 219 height 18
click at [460, 137] on icon at bounding box center [459, 136] width 6 height 6
click at [454, 133] on icon at bounding box center [456, 136] width 7 height 7
click at [647, 135] on icon "button" at bounding box center [650, 134] width 9 height 9
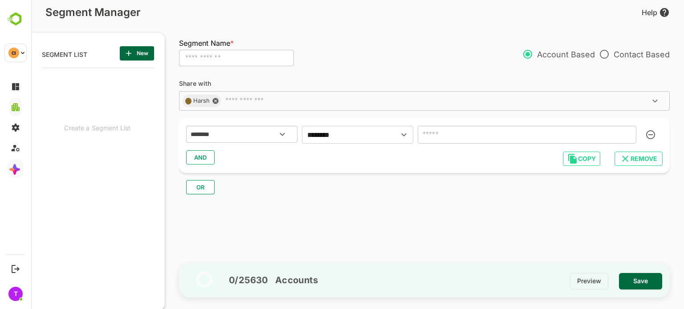
click at [462, 140] on input "text" at bounding box center [526, 135] width 219 height 18
type input "**"
click at [438, 156] on div "AND" at bounding box center [424, 157] width 476 height 17
click at [190, 154] on button "AND" at bounding box center [200, 157] width 28 height 14
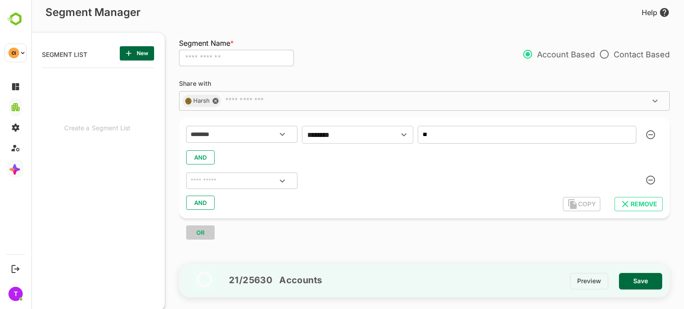
drag, startPoint x: 190, startPoint y: 154, endPoint x: 224, endPoint y: 155, distance: 34.3
click at [224, 155] on div "AND" at bounding box center [424, 157] width 476 height 17
click at [214, 98] on icon at bounding box center [215, 101] width 6 height 6
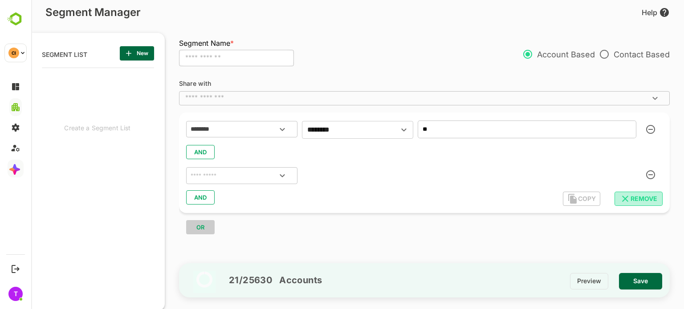
click at [626, 199] on icon "button" at bounding box center [625, 199] width 6 height 6
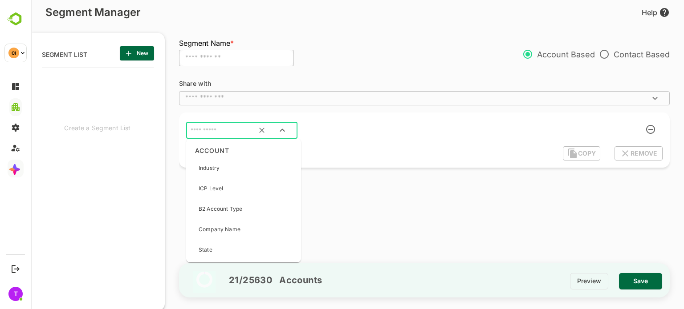
click at [201, 131] on input "text" at bounding box center [231, 131] width 84 height 12
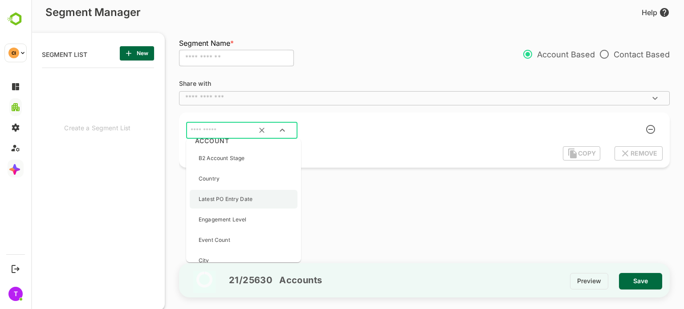
click at [261, 199] on div "Latest PO Entry Date" at bounding box center [244, 199] width 108 height 19
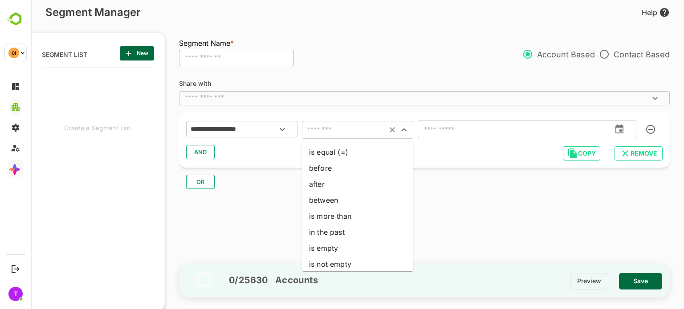
click at [344, 133] on input "text" at bounding box center [344, 130] width 80 height 12
click at [262, 133] on icon "Clear" at bounding box center [261, 129] width 9 height 9
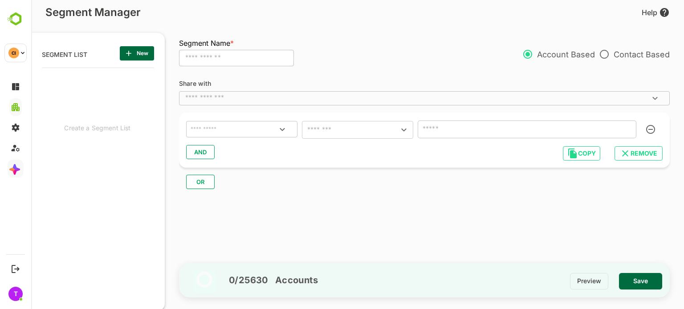
click at [262, 133] on input "text" at bounding box center [242, 130] width 106 height 12
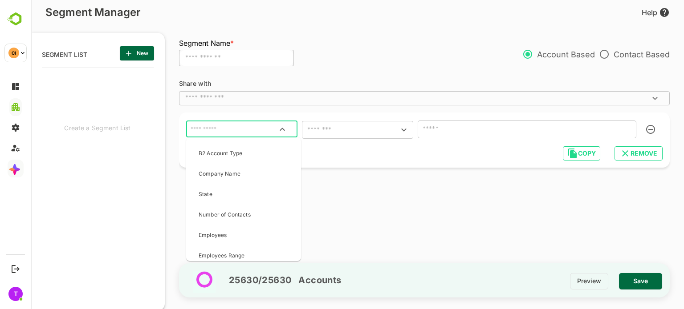
scroll to position [0, 0]
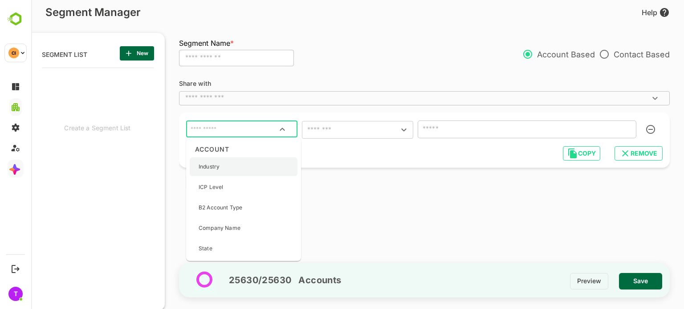
click at [242, 170] on div "Industry" at bounding box center [244, 167] width 108 height 19
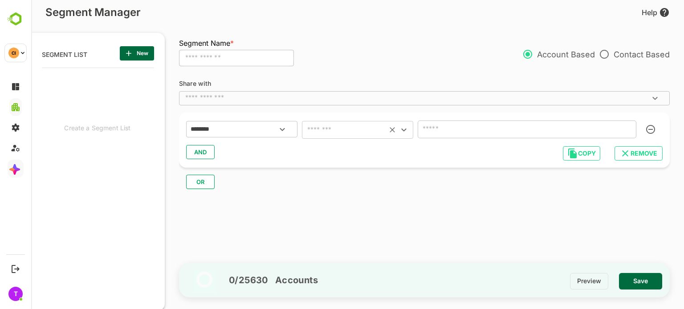
click at [361, 123] on div "​" at bounding box center [357, 130] width 111 height 18
click at [405, 131] on icon "Open" at bounding box center [403, 130] width 11 height 11
click at [265, 186] on div "OR" at bounding box center [428, 178] width 498 height 21
click at [263, 126] on icon "Clear" at bounding box center [261, 129] width 9 height 9
click at [277, 129] on icon "Open" at bounding box center [282, 129] width 11 height 11
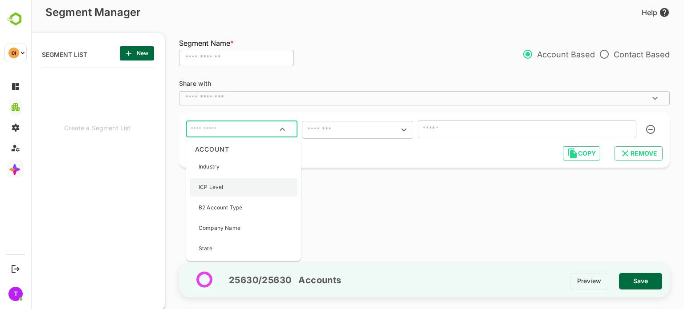
click at [251, 190] on div "ICP Level" at bounding box center [244, 187] width 108 height 19
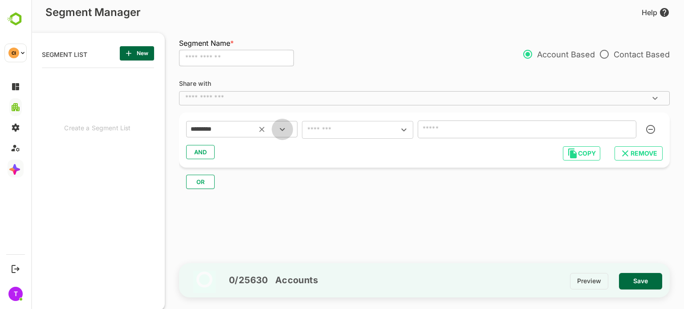
click at [279, 130] on icon "Open" at bounding box center [282, 129] width 11 height 11
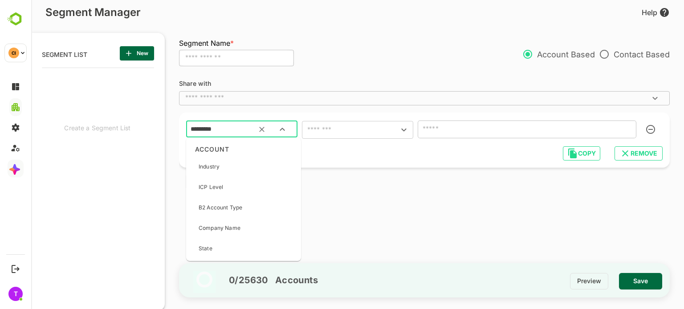
click at [265, 127] on icon "Clear" at bounding box center [261, 129] width 9 height 9
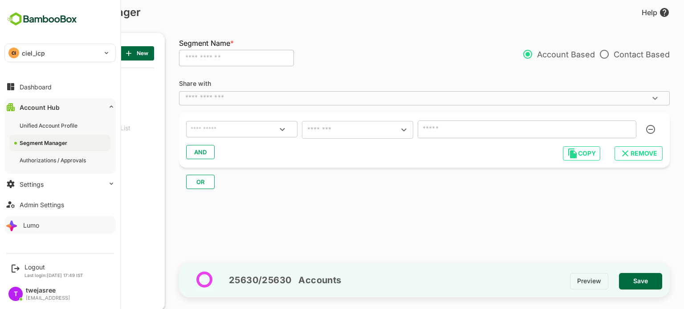
click at [59, 221] on button "Lumo" at bounding box center [59, 225] width 111 height 18
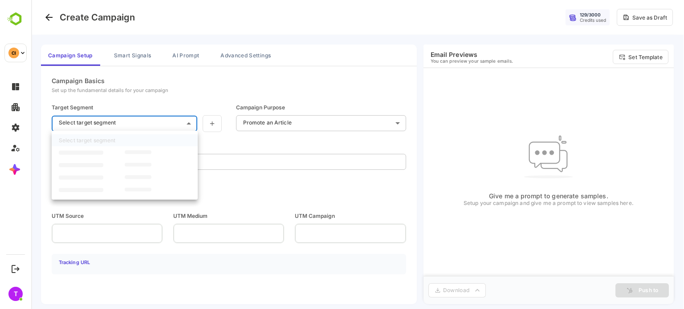
click at [139, 127] on body "**********" at bounding box center [357, 155] width 652 height 310
click at [268, 126] on div at bounding box center [357, 154] width 652 height 309
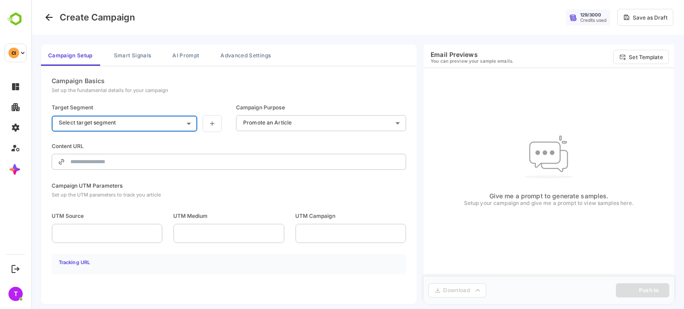
click at [247, 121] on body "**********" at bounding box center [357, 155] width 652 height 310
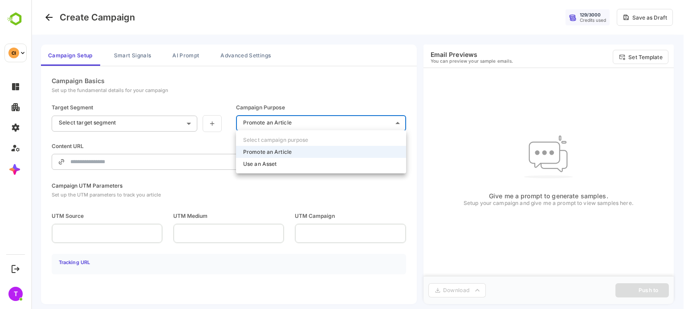
click at [123, 61] on div at bounding box center [357, 154] width 652 height 309
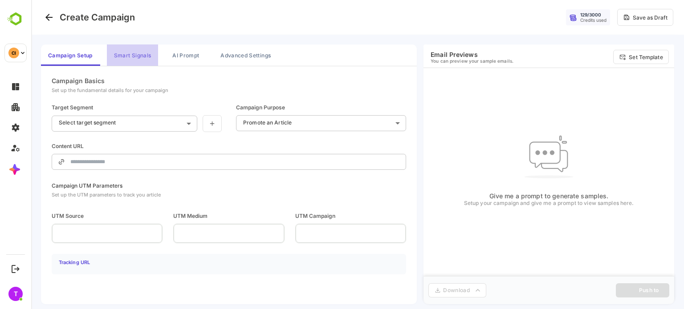
click at [125, 60] on button "Smart Signals" at bounding box center [132, 55] width 51 height 21
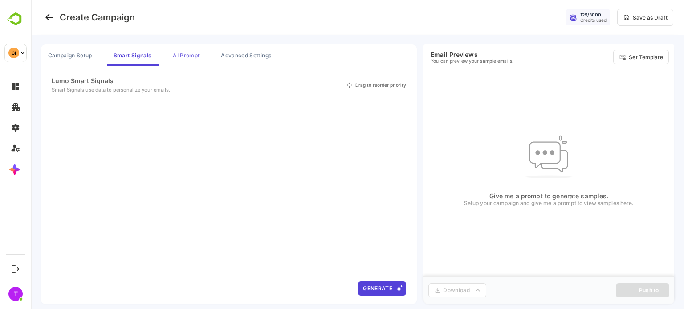
click at [185, 60] on button "AI Prompt" at bounding box center [186, 55] width 41 height 21
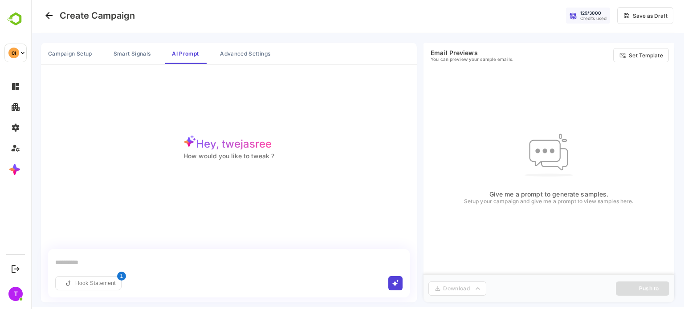
click at [91, 256] on input "text" at bounding box center [228, 262] width 347 height 13
click at [246, 280] on div "Hook Statement 1" at bounding box center [228, 283] width 347 height 14
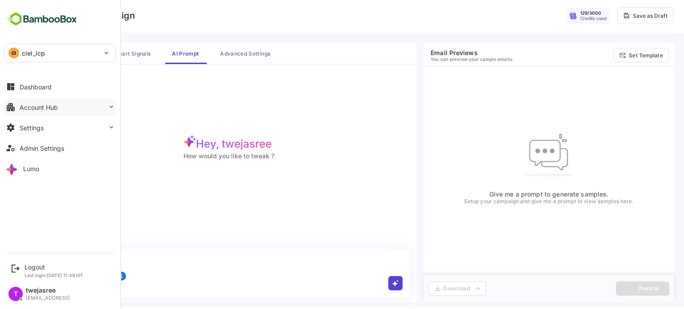
click at [62, 109] on button "Account Hub" at bounding box center [59, 107] width 111 height 18
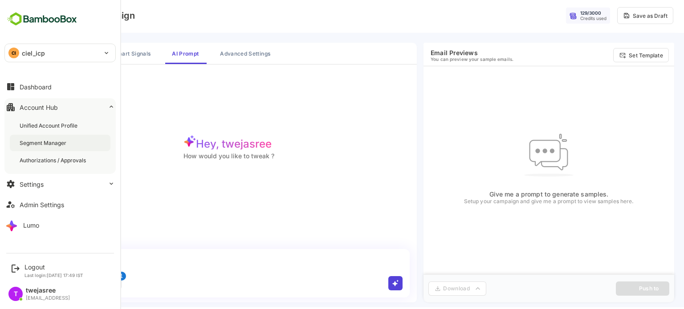
click at [63, 143] on div "Segment Manager" at bounding box center [44, 143] width 49 height 8
click at [39, 143] on div "Segment Manager" at bounding box center [44, 143] width 49 height 8
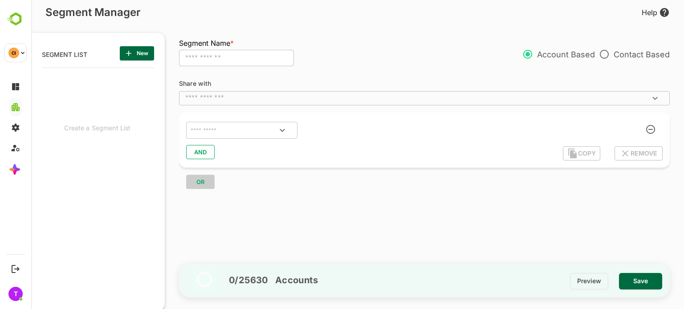
scroll to position [215, 110]
drag, startPoint x: 31, startPoint y: 0, endPoint x: 219, endPoint y: 59, distance: 196.4
click at [219, 59] on input "text" at bounding box center [236, 58] width 115 height 17
click at [194, 95] on input "text" at bounding box center [417, 98] width 470 height 9
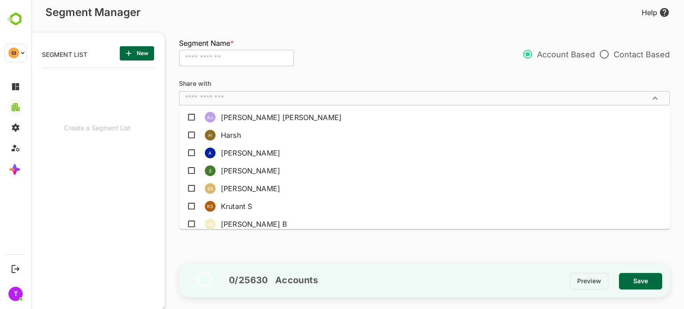
scroll to position [247, 0]
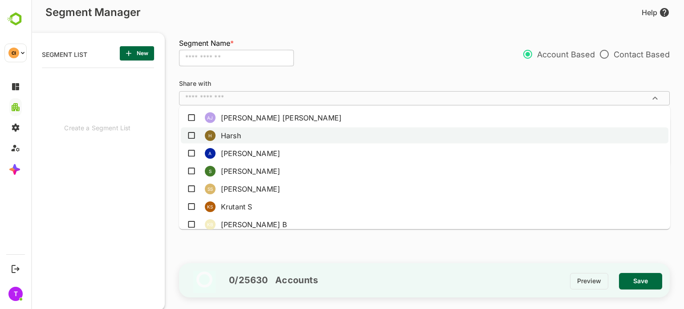
click at [234, 142] on li "H Harsh" at bounding box center [424, 136] width 487 height 16
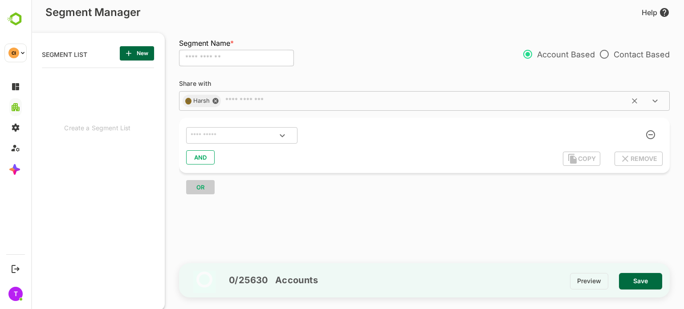
click at [220, 57] on input "text" at bounding box center [236, 58] width 115 height 17
type input "**********"
click at [319, 213] on div "Share with H Harsh ​ ​ AND COPY REMOVE OR" at bounding box center [428, 168] width 499 height 192
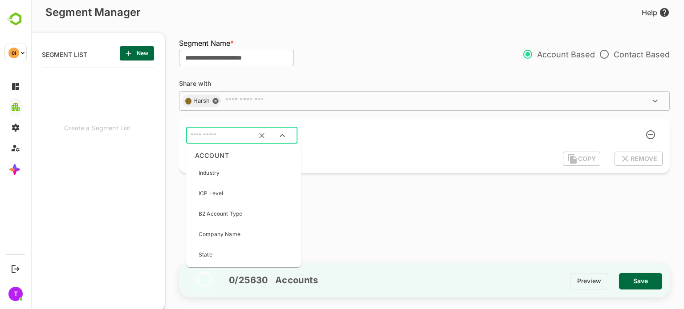
click at [240, 135] on input "text" at bounding box center [231, 136] width 84 height 12
click at [258, 137] on icon "Clear" at bounding box center [261, 135] width 9 height 9
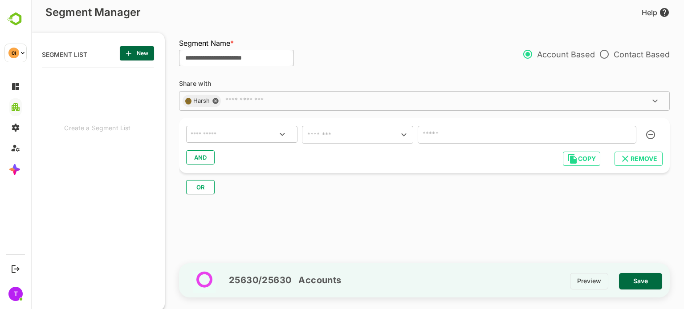
click at [281, 132] on icon "Open" at bounding box center [282, 134] width 11 height 11
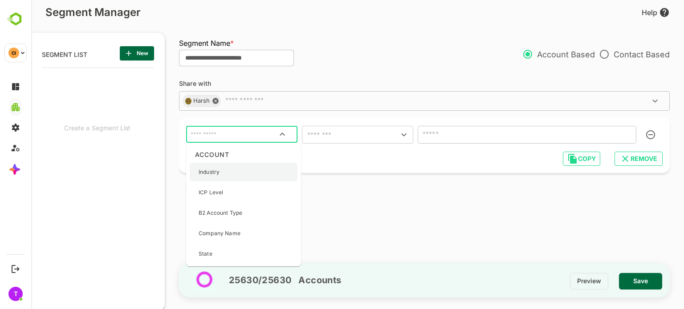
click at [254, 169] on div "Industry" at bounding box center [244, 172] width 108 height 19
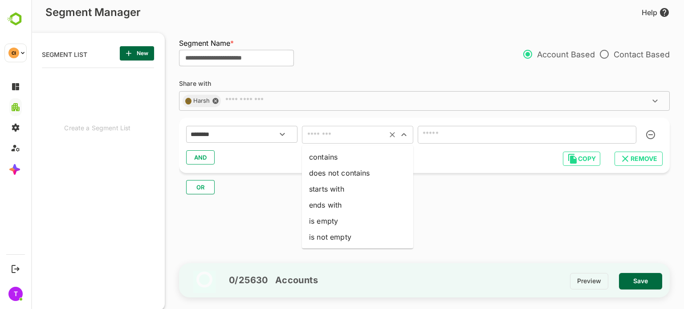
click at [360, 139] on input "text" at bounding box center [344, 135] width 80 height 12
click at [339, 154] on li "contains" at bounding box center [357, 157] width 111 height 16
type input "********"
click at [451, 135] on input "text" at bounding box center [526, 135] width 219 height 18
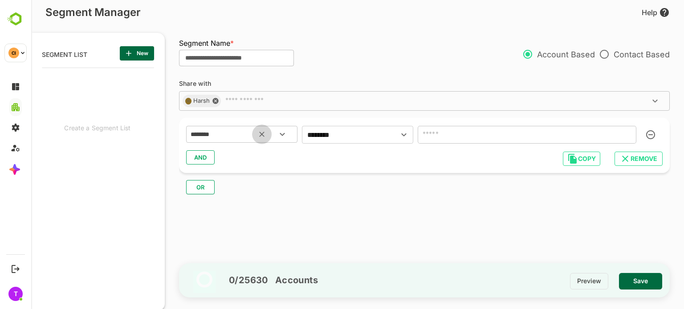
click at [259, 131] on icon "Clear" at bounding box center [261, 134] width 9 height 9
click at [279, 135] on icon "Open" at bounding box center [282, 134] width 11 height 11
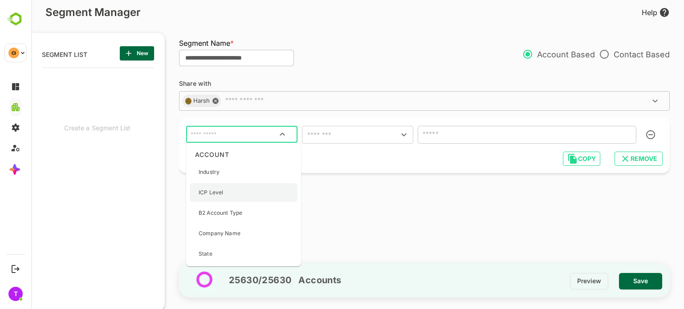
click at [239, 194] on div "ICP Level" at bounding box center [244, 192] width 108 height 19
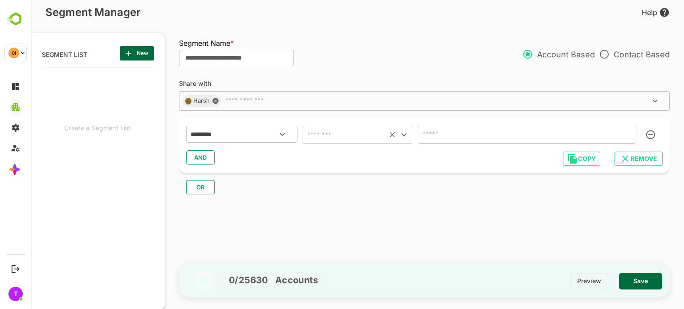
click at [365, 136] on input "text" at bounding box center [344, 135] width 80 height 12
click at [349, 158] on li "includes" at bounding box center [357, 157] width 111 height 16
type input "********"
click at [494, 130] on input "text" at bounding box center [513, 135] width 187 height 12
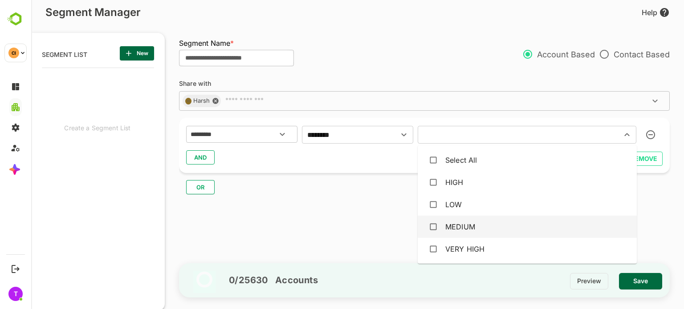
click at [477, 235] on div "MEDIUM" at bounding box center [527, 227] width 205 height 17
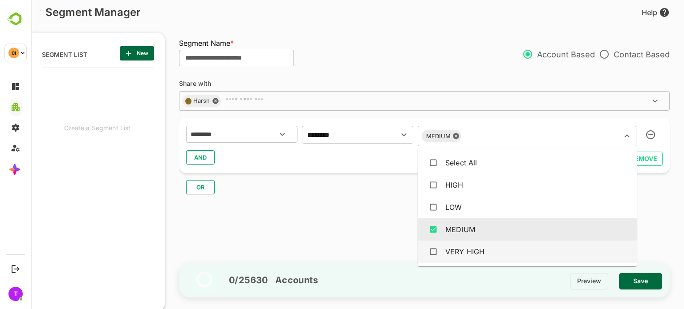
click at [465, 250] on div "VERY HIGH" at bounding box center [464, 252] width 39 height 11
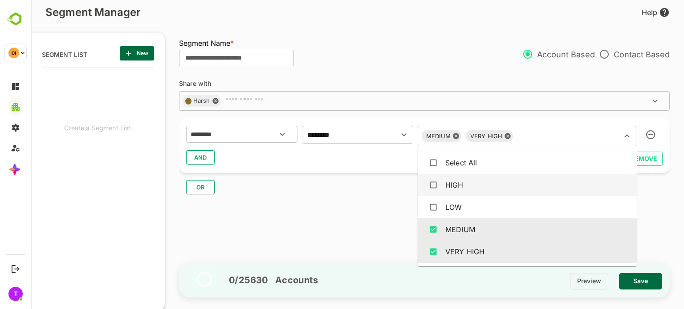
click at [475, 185] on div "HIGH" at bounding box center [527, 185] width 205 height 17
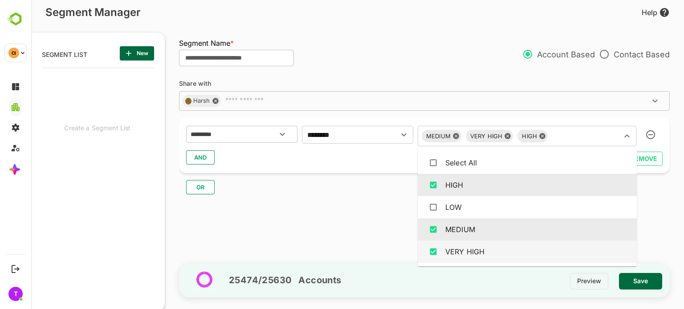
click at [639, 283] on span "Save" at bounding box center [640, 282] width 29 height 12
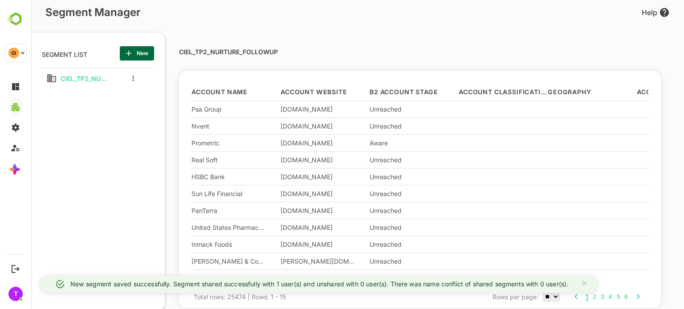
click at [134, 78] on button "more actions" at bounding box center [133, 78] width 4 height 8
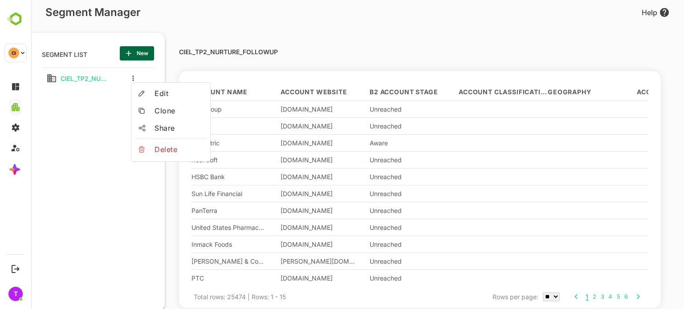
click at [154, 90] on span "Edit" at bounding box center [178, 93] width 49 height 11
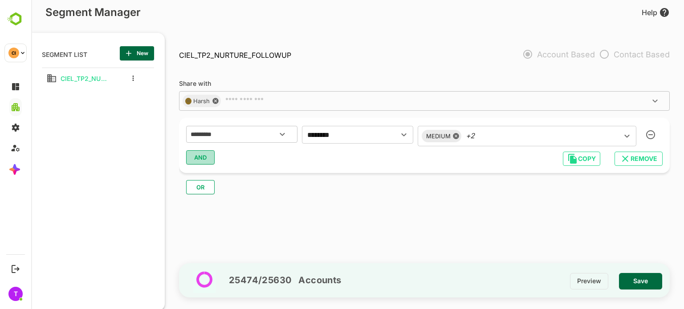
click at [201, 157] on span "AND" at bounding box center [200, 158] width 13 height 12
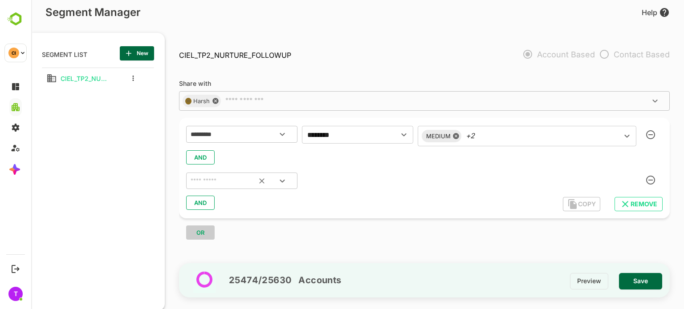
click at [251, 177] on input "text" at bounding box center [231, 181] width 84 height 12
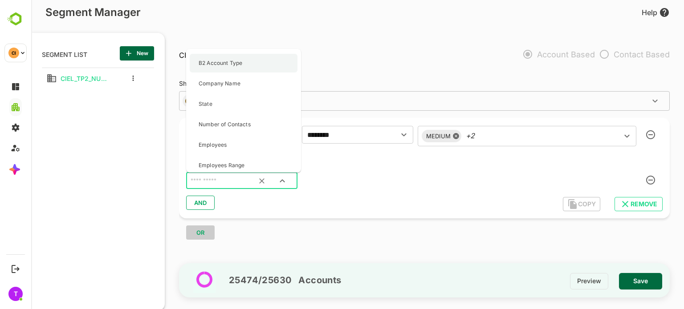
scroll to position [55, 0]
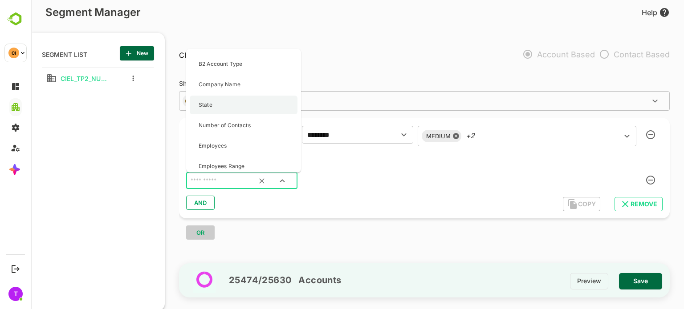
click at [231, 104] on div "State" at bounding box center [244, 105] width 108 height 19
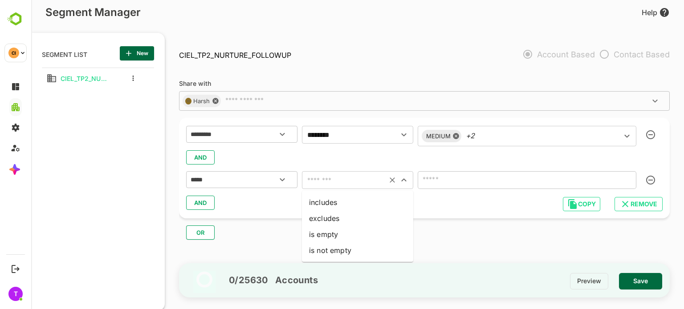
click at [334, 182] on input "text" at bounding box center [344, 180] width 80 height 12
click at [343, 208] on li "includes" at bounding box center [357, 202] width 111 height 16
type input "********"
click at [467, 180] on input "text" at bounding box center [513, 180] width 187 height 12
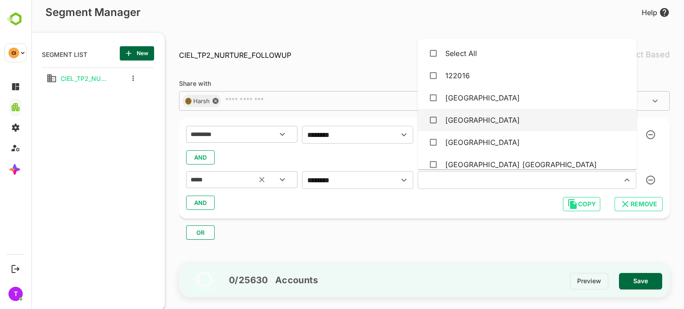
click at [257, 182] on icon "Clear" at bounding box center [261, 179] width 9 height 9
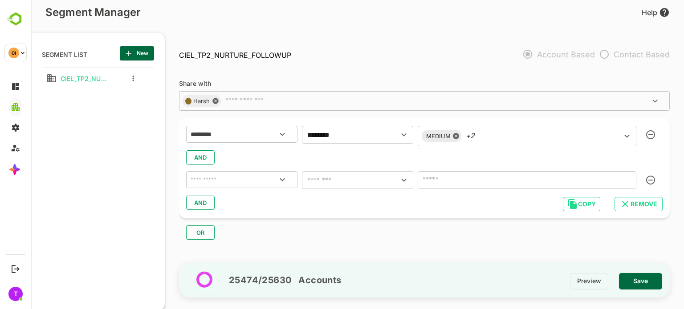
click at [280, 179] on icon "Open" at bounding box center [282, 179] width 5 height 3
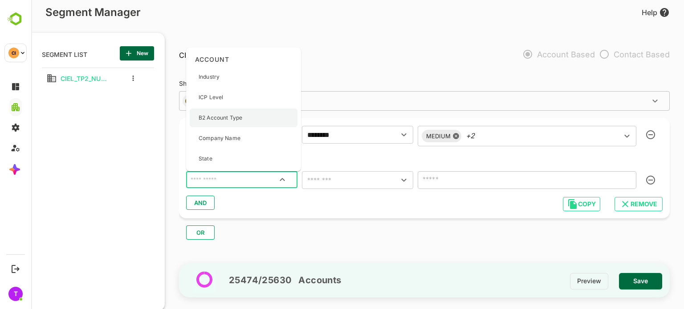
click at [249, 120] on div "B2 Account Type" at bounding box center [244, 118] width 108 height 19
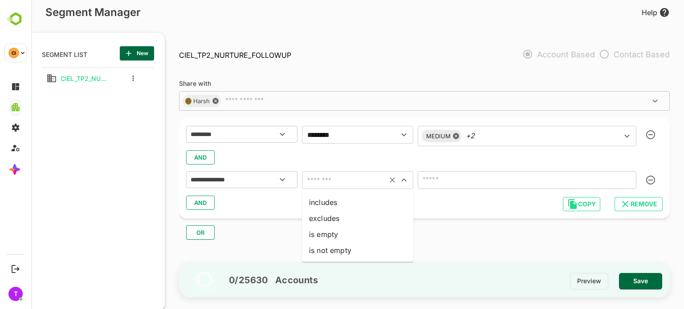
click at [340, 182] on input "text" at bounding box center [344, 180] width 80 height 12
click at [341, 210] on li "includes" at bounding box center [357, 202] width 111 height 16
type input "********"
click at [428, 179] on input "text" at bounding box center [513, 180] width 187 height 12
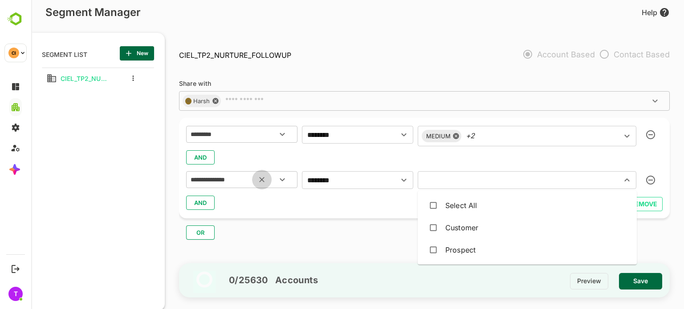
click at [260, 180] on icon "Clear" at bounding box center [261, 179] width 9 height 9
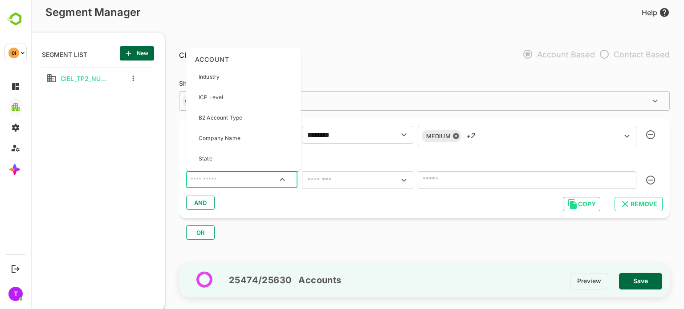
click at [260, 180] on input "text" at bounding box center [242, 180] width 106 height 12
type input "**"
click at [235, 157] on div "Intent Level" at bounding box center [244, 156] width 108 height 19
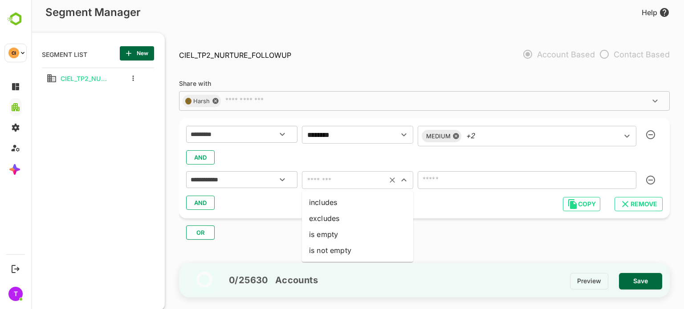
click at [379, 182] on input "text" at bounding box center [344, 180] width 80 height 12
click at [332, 199] on li "includes" at bounding box center [357, 202] width 111 height 16
type input "********"
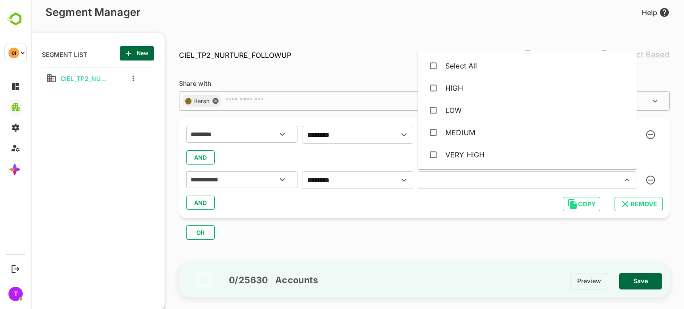
click at [437, 185] on input "text" at bounding box center [513, 180] width 187 height 12
click at [383, 226] on div "OR" at bounding box center [428, 229] width 498 height 21
click at [283, 179] on icon "Open" at bounding box center [282, 179] width 11 height 11
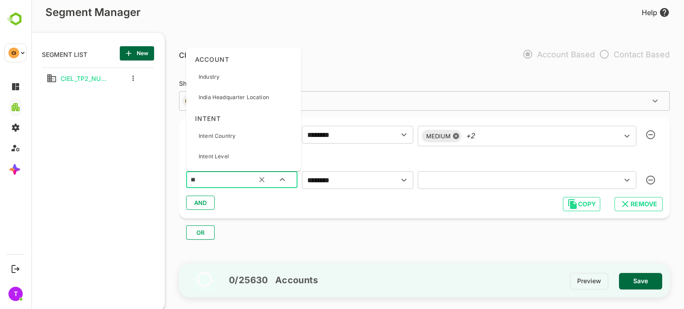
type input "*"
click at [243, 183] on input "text" at bounding box center [242, 180] width 106 height 12
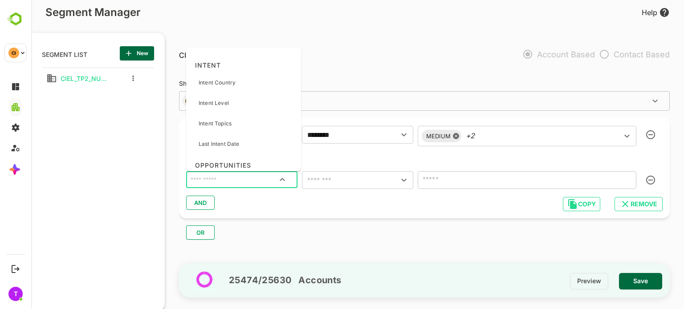
scroll to position [792, 0]
click at [257, 109] on div "Intent Level" at bounding box center [244, 105] width 108 height 19
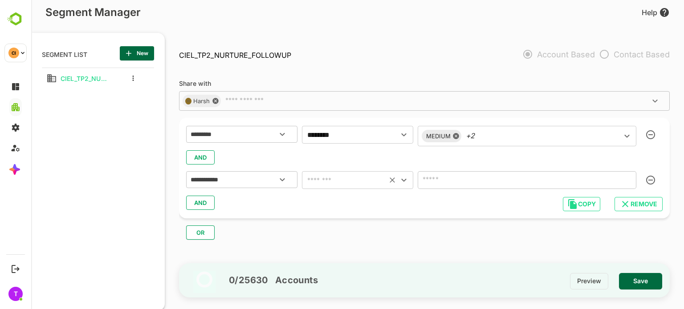
click at [379, 179] on input "text" at bounding box center [344, 180] width 80 height 12
click at [328, 203] on li "includes" at bounding box center [357, 202] width 111 height 16
type input "********"
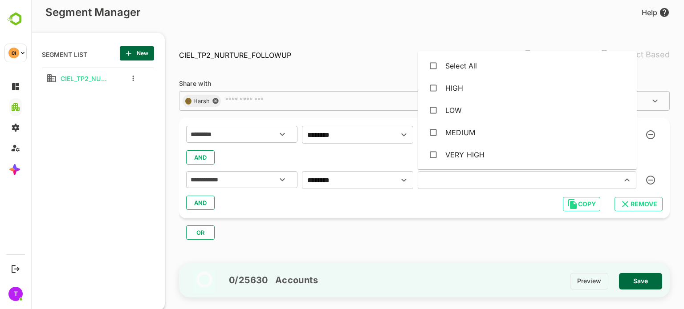
click at [430, 181] on input "text" at bounding box center [513, 180] width 187 height 12
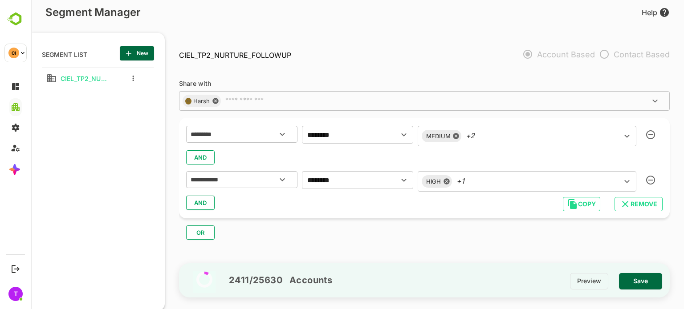
click at [386, 243] on div "**********" at bounding box center [428, 168] width 499 height 192
click at [201, 225] on div "OR" at bounding box center [428, 229] width 498 height 21
click at [203, 233] on span "OR" at bounding box center [200, 233] width 13 height 12
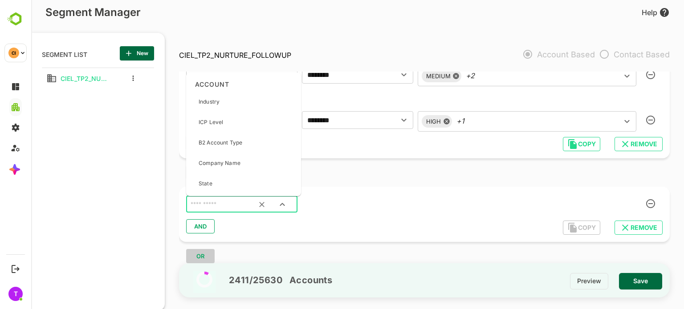
click at [227, 207] on input "text" at bounding box center [231, 205] width 84 height 12
type input "***"
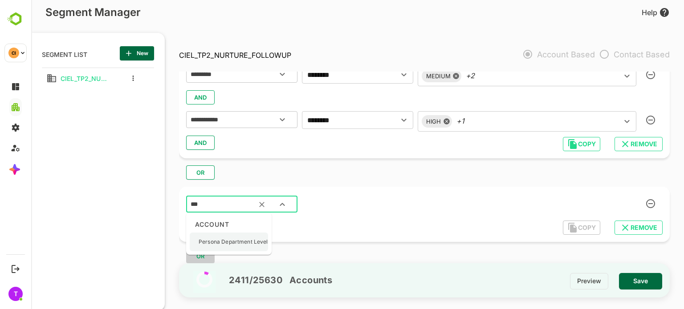
click at [233, 243] on p "Persona Department Level" at bounding box center [233, 242] width 69 height 8
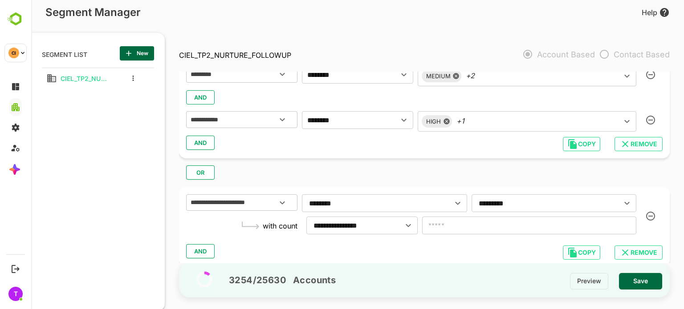
click at [645, 216] on div "**********" at bounding box center [424, 216] width 476 height 45
click at [650, 216] on div "**********" at bounding box center [424, 216] width 476 height 45
drag, startPoint x: 650, startPoint y: 216, endPoint x: 641, endPoint y: 211, distance: 10.0
click at [641, 211] on div "**********" at bounding box center [424, 216] width 476 height 45
drag, startPoint x: 641, startPoint y: 211, endPoint x: 653, endPoint y: 213, distance: 12.1
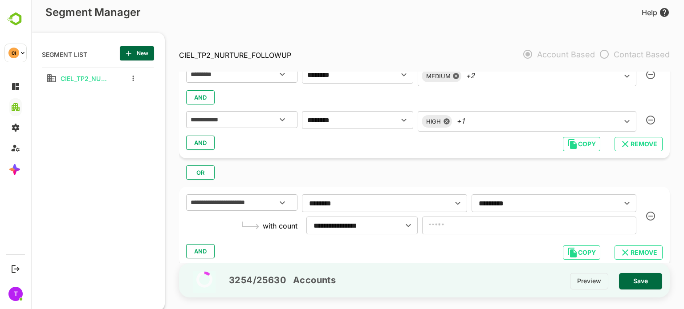
click at [653, 213] on div "**********" at bounding box center [424, 216] width 476 height 45
click at [648, 218] on div "**********" at bounding box center [424, 216] width 476 height 45
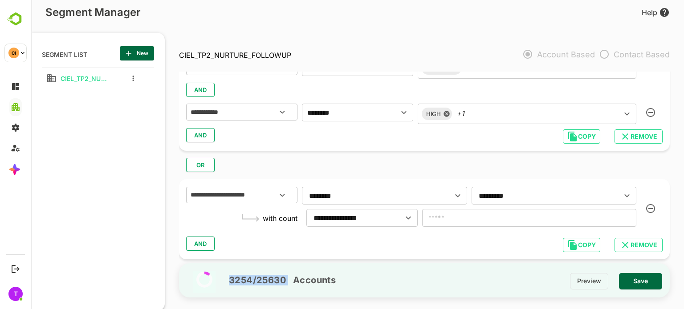
drag, startPoint x: 648, startPoint y: 218, endPoint x: 652, endPoint y: 257, distance: 39.3
click at [652, 257] on div "**********" at bounding box center [431, 171] width 505 height 267
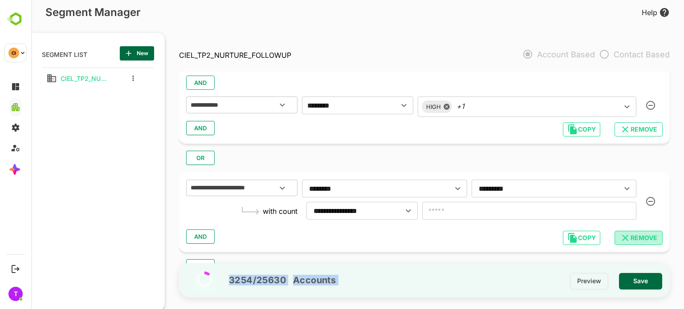
click at [654, 238] on span "REMOVE" at bounding box center [638, 238] width 34 height 12
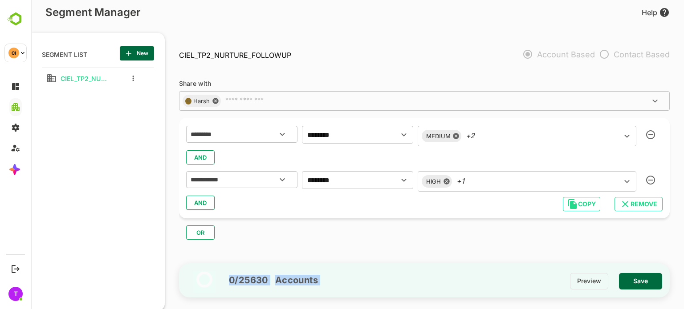
scroll to position [0, 0]
click at [457, 247] on div "**********" at bounding box center [428, 168] width 499 height 192
click at [207, 204] on span "AND" at bounding box center [200, 203] width 13 height 12
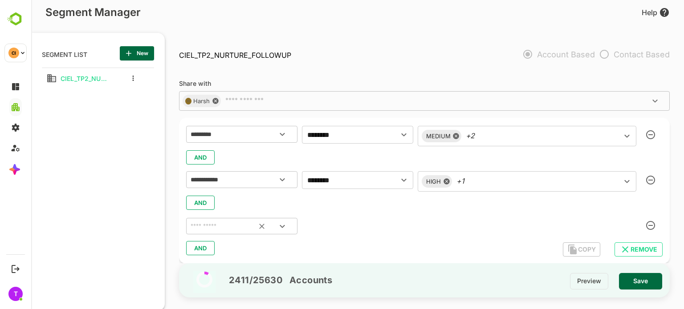
click at [227, 226] on input "text" at bounding box center [231, 227] width 84 height 12
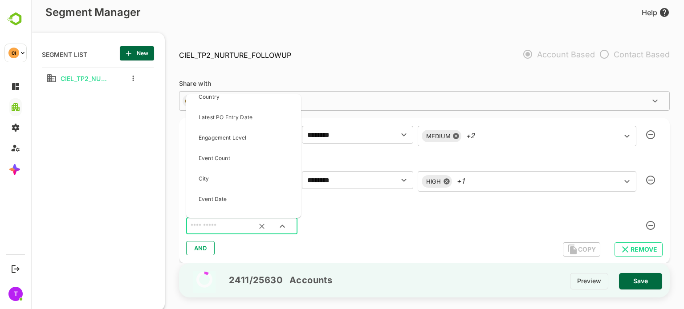
scroll to position [685, 0]
click at [244, 143] on div "Engagement Level" at bounding box center [223, 138] width 48 height 19
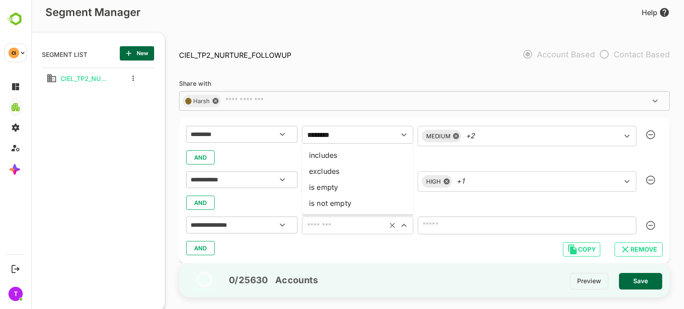
click at [342, 229] on input "text" at bounding box center [344, 225] width 80 height 12
click at [318, 156] on li "includes" at bounding box center [357, 155] width 111 height 16
type input "********"
click at [452, 224] on input "text" at bounding box center [513, 225] width 187 height 12
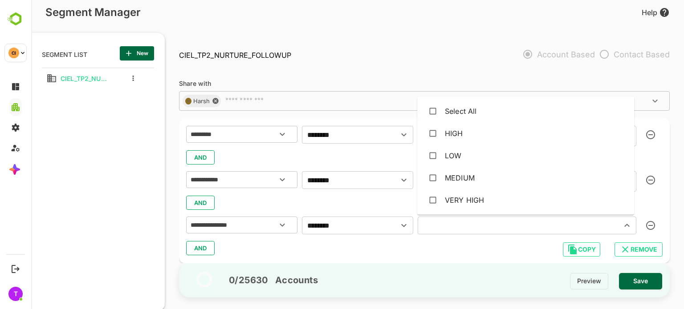
click at [357, 248] on div "AND" at bounding box center [424, 248] width 476 height 17
click at [648, 224] on icon "button" at bounding box center [650, 225] width 9 height 9
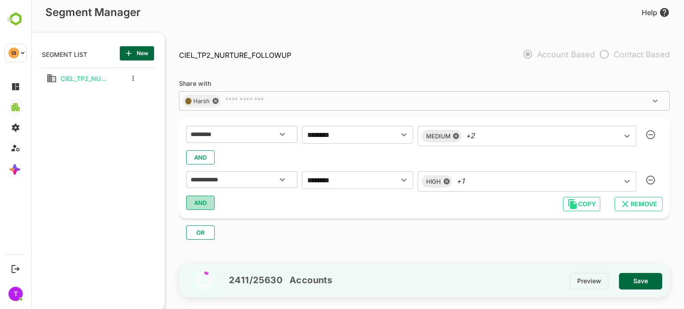
click at [195, 201] on span "AND" at bounding box center [200, 203] width 13 height 12
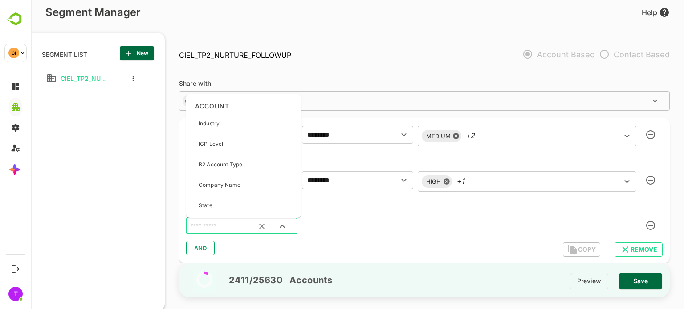
click at [229, 230] on input "text" at bounding box center [231, 227] width 84 height 12
click at [261, 129] on div "Stages of Listed Opportunities" at bounding box center [237, 123] width 77 height 19
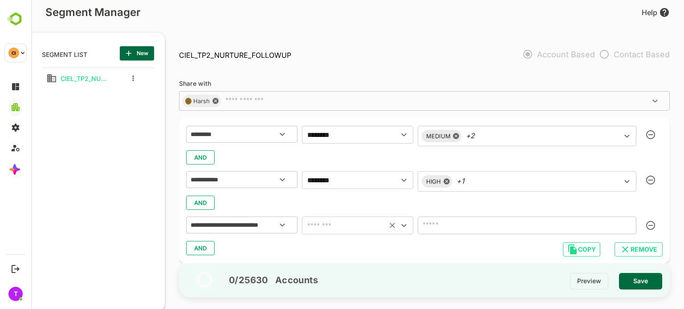
click at [350, 227] on input "text" at bounding box center [344, 225] width 80 height 12
click at [347, 158] on li "includes" at bounding box center [357, 155] width 111 height 16
type input "********"
click at [436, 222] on input "text" at bounding box center [513, 225] width 187 height 12
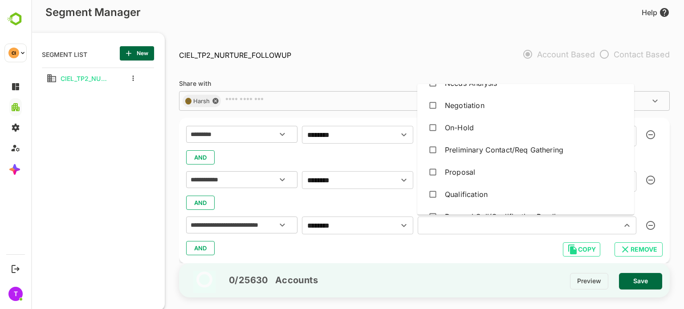
scroll to position [255, 0]
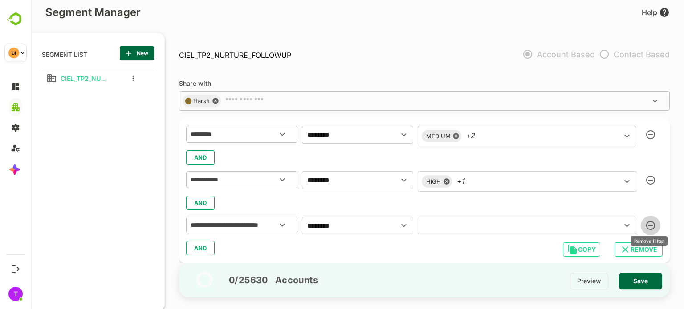
click at [652, 221] on icon "button" at bounding box center [650, 225] width 9 height 9
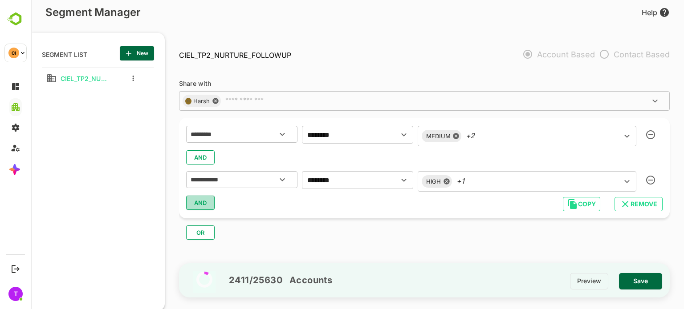
click at [199, 200] on span "AND" at bounding box center [200, 203] width 13 height 12
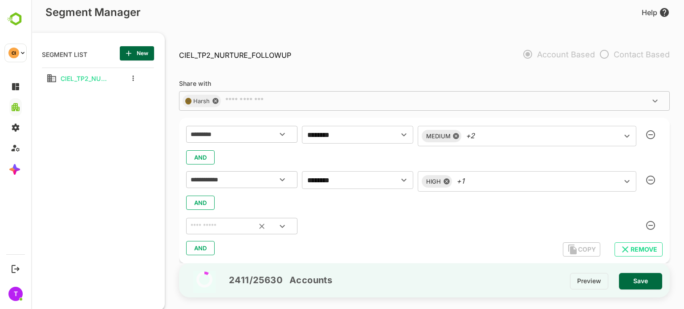
click at [245, 224] on input "text" at bounding box center [231, 227] width 84 height 12
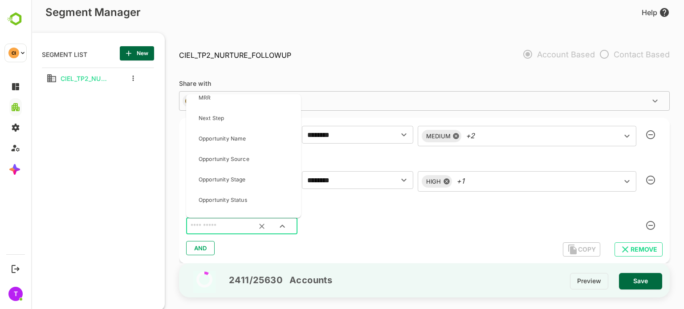
scroll to position [2090, 0]
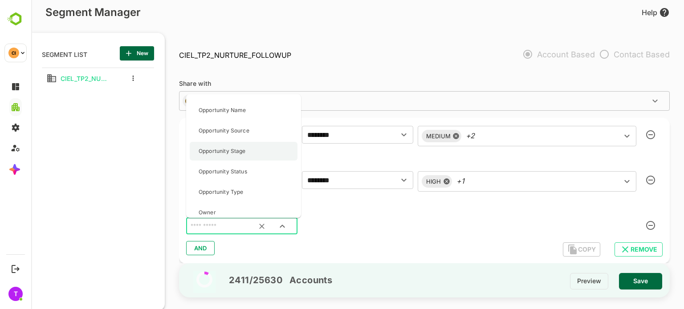
click at [245, 144] on div "Opportunity Stage" at bounding box center [222, 151] width 47 height 19
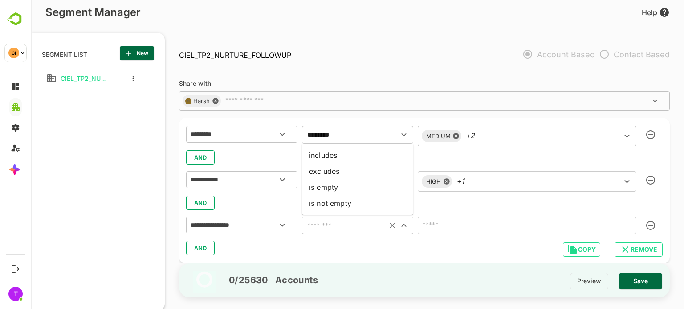
click at [321, 223] on input "text" at bounding box center [344, 225] width 80 height 12
click at [357, 158] on li "includes" at bounding box center [357, 155] width 111 height 16
type input "********"
click at [433, 228] on input "text" at bounding box center [513, 225] width 187 height 12
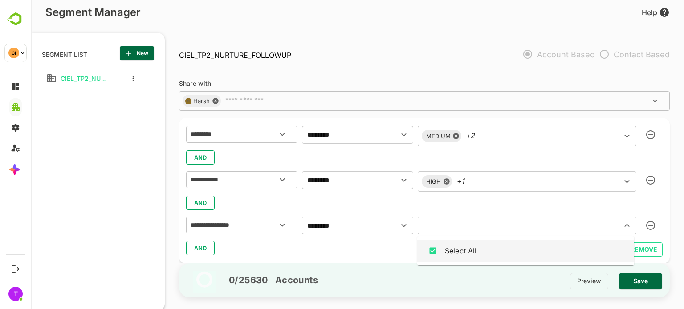
click at [445, 249] on div "Select All" at bounding box center [461, 251] width 32 height 11
click at [653, 226] on button "button" at bounding box center [650, 226] width 20 height 20
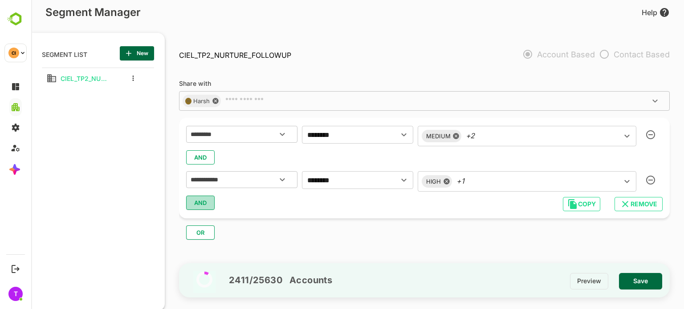
click at [199, 199] on span "AND" at bounding box center [200, 203] width 13 height 12
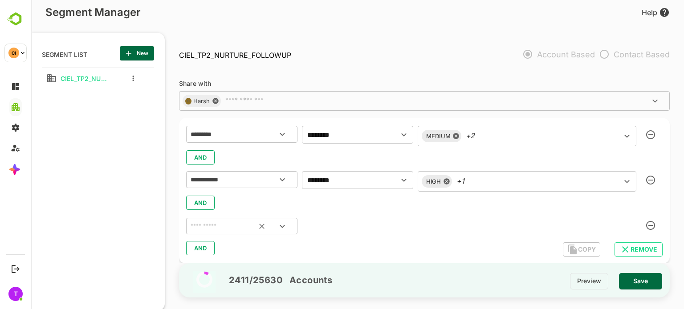
click at [219, 223] on input "text" at bounding box center [231, 227] width 84 height 12
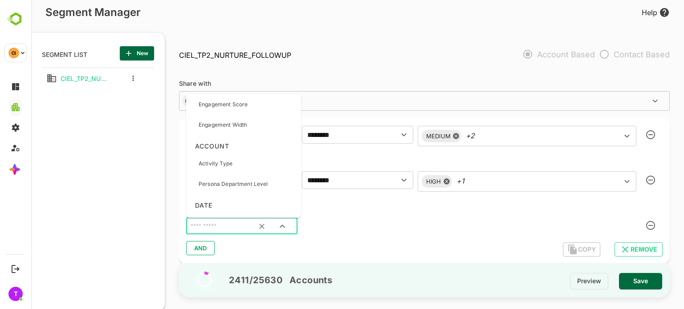
scroll to position [1236, 0]
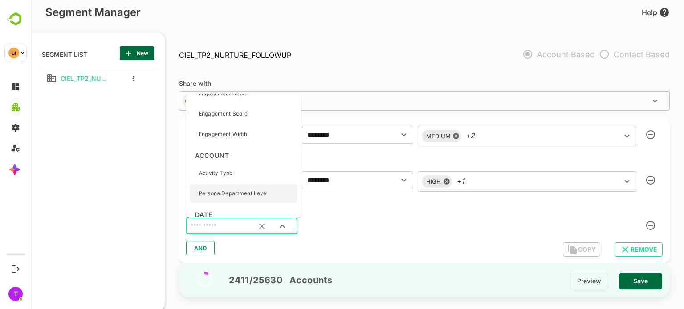
click at [253, 194] on p "Persona Department Level" at bounding box center [233, 194] width 69 height 8
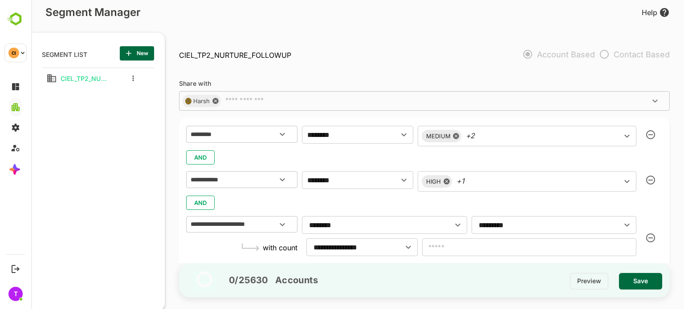
click at [333, 226] on input "********" at bounding box center [386, 225] width 161 height 17
click at [373, 247] on li "includes" at bounding box center [384, 247] width 164 height 16
click at [545, 219] on input "*********" at bounding box center [556, 225] width 161 height 17
click at [524, 139] on li "Very High" at bounding box center [552, 139] width 164 height 16
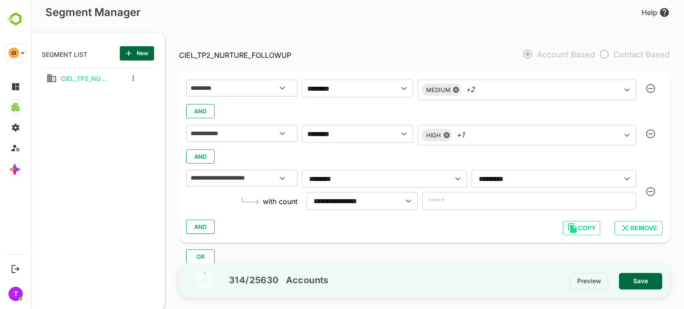
scroll to position [46, 0]
click at [411, 179] on input "********" at bounding box center [386, 178] width 161 height 17
click at [280, 174] on icon "Open" at bounding box center [282, 178] width 11 height 11
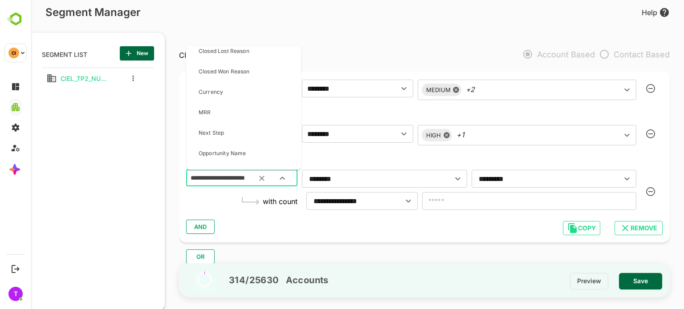
scroll to position [0, 0]
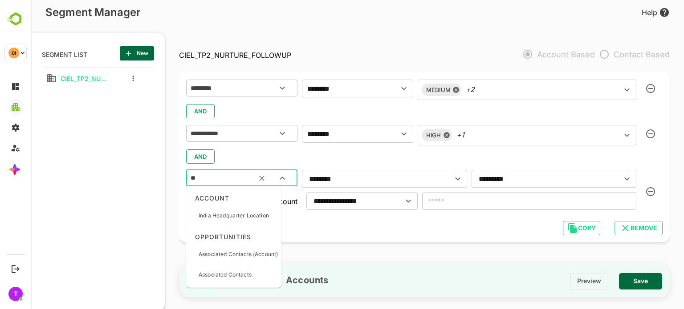
type input "*"
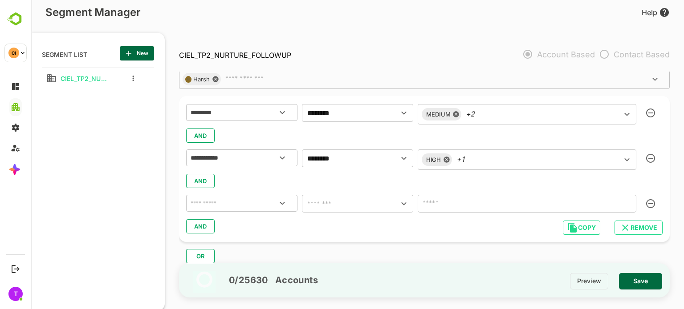
scroll to position [21, 0]
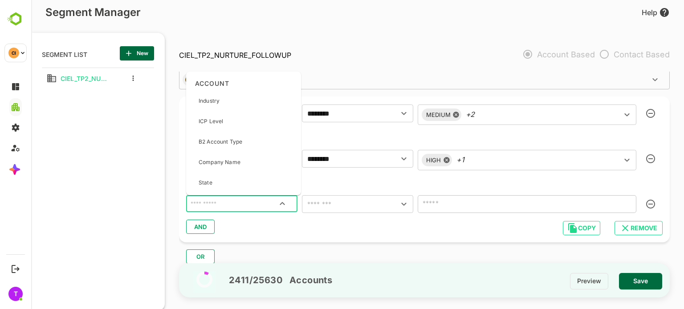
click at [240, 205] on input "text" at bounding box center [242, 204] width 106 height 12
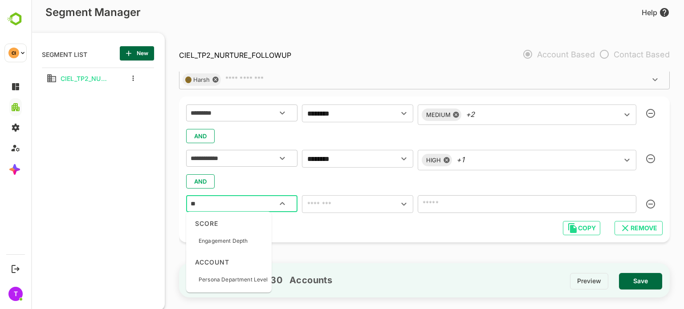
type input "*"
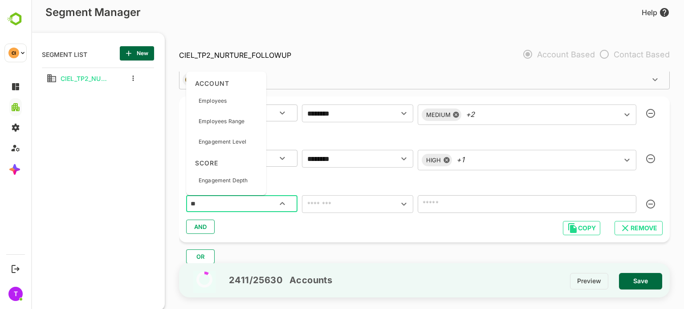
type input "***"
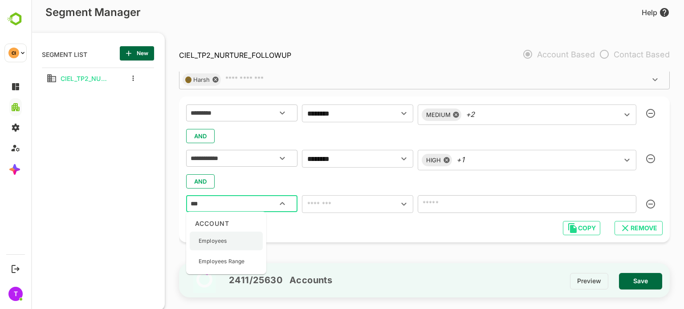
click at [234, 242] on div "Employees" at bounding box center [226, 241] width 73 height 19
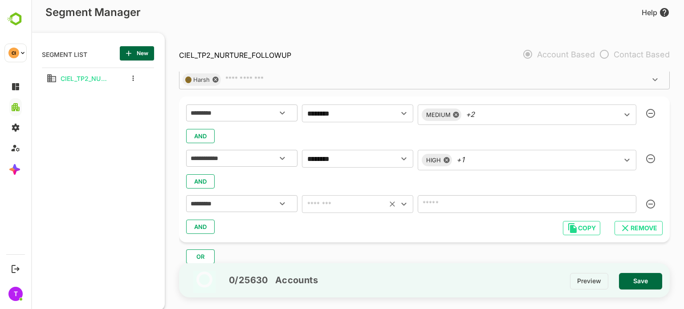
click at [381, 199] on input "text" at bounding box center [344, 204] width 80 height 12
click at [351, 97] on li "is equal (=)" at bounding box center [357, 102] width 111 height 16
type input "**********"
click at [262, 204] on icon "Clear" at bounding box center [261, 203] width 5 height 5
click at [282, 203] on icon "Open" at bounding box center [282, 204] width 11 height 11
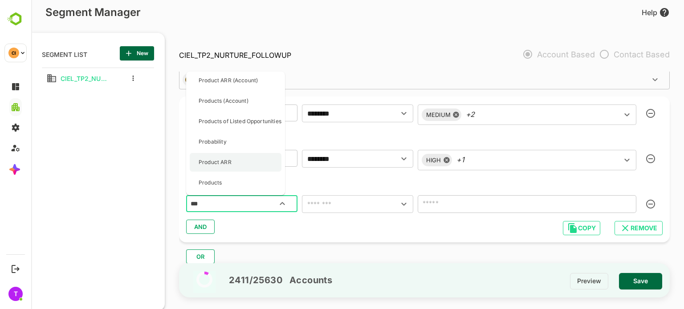
scroll to position [0, 0]
click at [230, 211] on div "*** ​" at bounding box center [241, 203] width 111 height 17
type input "*"
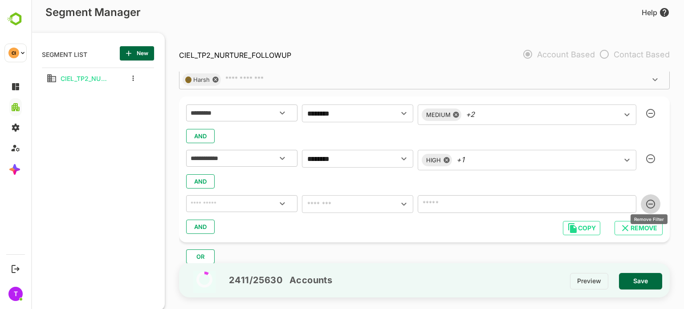
click at [646, 201] on icon "button" at bounding box center [650, 204] width 9 height 9
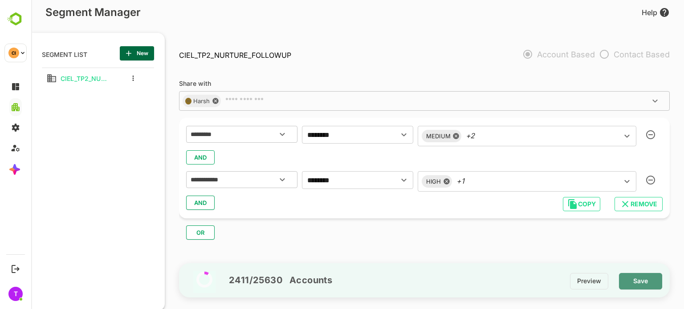
click at [640, 280] on span "Save" at bounding box center [640, 282] width 29 height 12
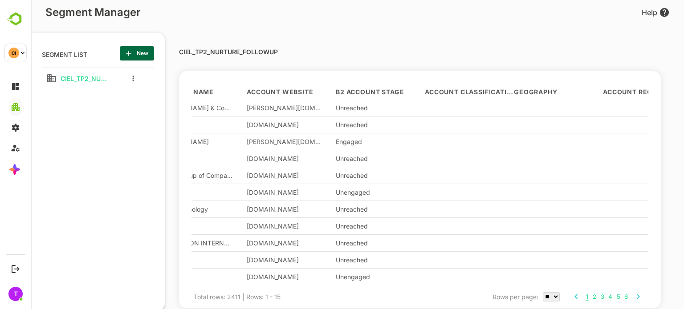
scroll to position [71, 0]
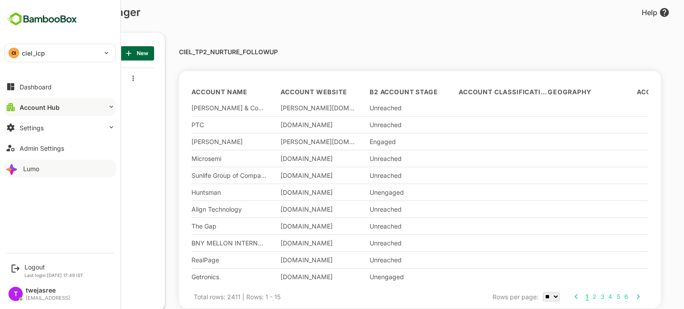
click at [39, 168] on div "Lumo" at bounding box center [31, 169] width 16 height 8
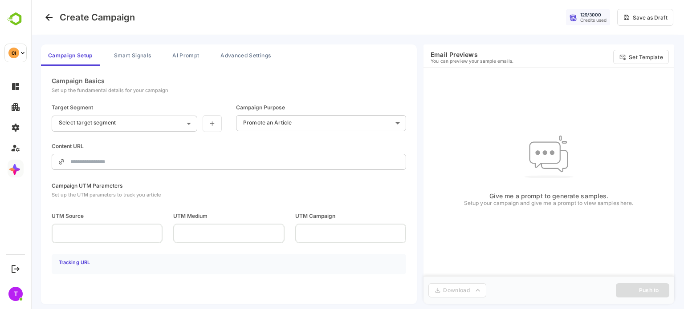
click at [171, 122] on body "**********" at bounding box center [357, 155] width 652 height 310
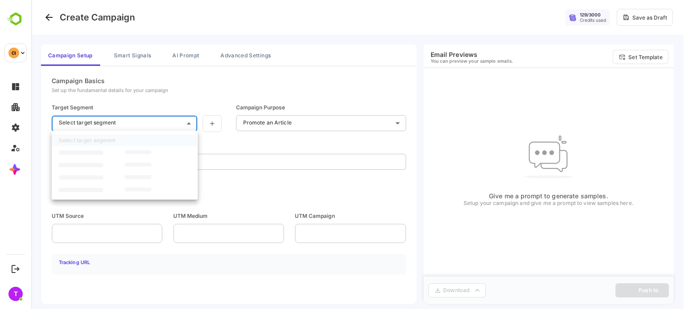
click at [127, 116] on body "**********" at bounding box center [357, 155] width 652 height 310
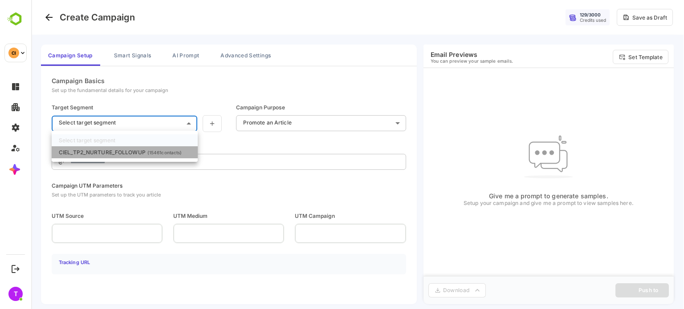
click at [90, 150] on p "CIEL_TP2_NURTURE_FOLLOWUP" at bounding box center [102, 152] width 87 height 7
type input "**********"
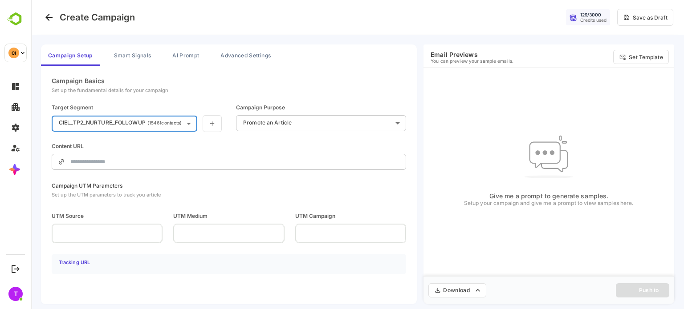
click at [94, 159] on input "text" at bounding box center [234, 162] width 329 height 22
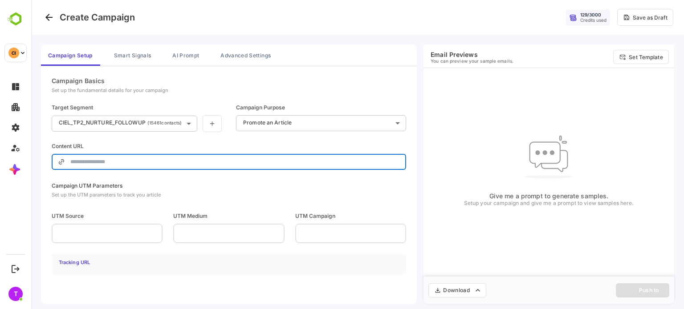
click at [314, 160] on input "text" at bounding box center [234, 162] width 329 height 22
paste input "**********"
type input "**********"
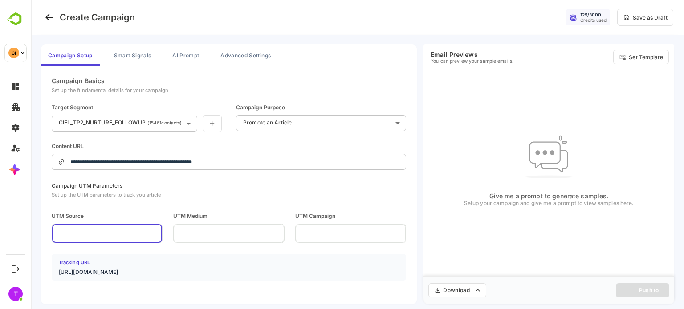
click at [90, 235] on input "text" at bounding box center [107, 233] width 110 height 16
type input "*****"
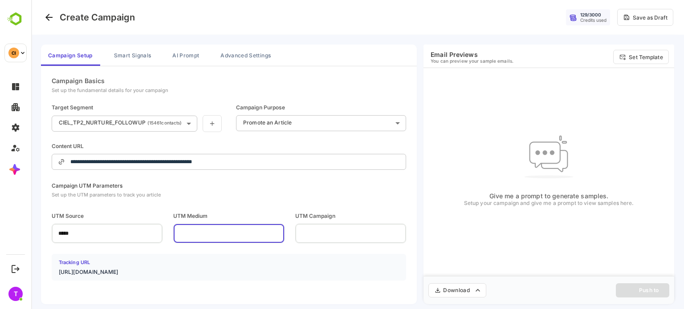
click at [199, 239] on input "text" at bounding box center [229, 233] width 110 height 16
type input "****"
click at [305, 235] on input "text" at bounding box center [351, 233] width 110 height 16
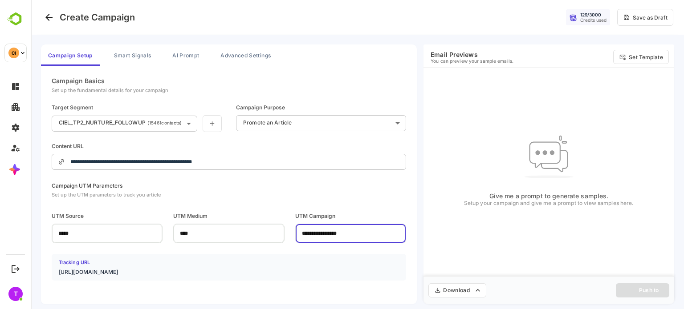
type input "**********"
click at [383, 243] on div "**********" at bounding box center [229, 231] width 354 height 98
click at [362, 238] on input "**********" at bounding box center [351, 233] width 110 height 16
drag, startPoint x: 288, startPoint y: 259, endPoint x: 287, endPoint y: 252, distance: 7.6
click at [287, 252] on div "**********" at bounding box center [229, 231] width 354 height 98
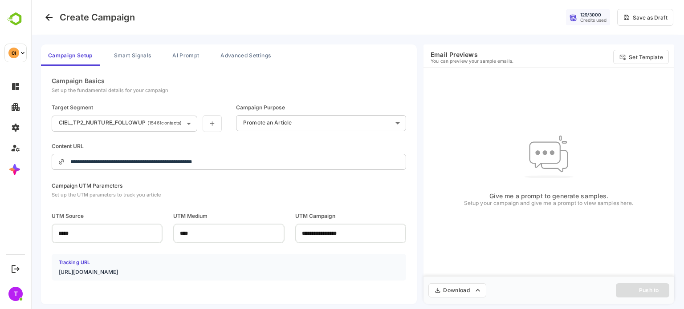
click at [652, 288] on div "Download Push to" at bounding box center [548, 290] width 251 height 28
click at [527, 212] on div "Give me a prompt to generate samples. Setup your campaign and give me a prompt …" at bounding box center [548, 168] width 251 height 201
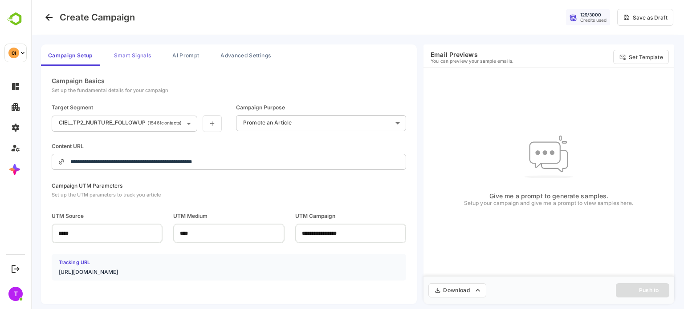
click at [137, 47] on button "Smart Signals" at bounding box center [132, 55] width 51 height 21
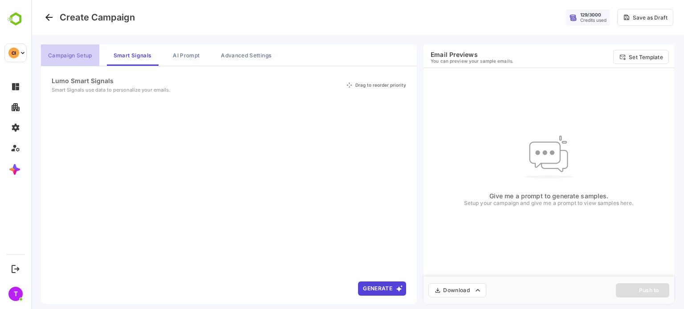
click at [94, 56] on button "Campaign Setup" at bounding box center [70, 55] width 58 height 21
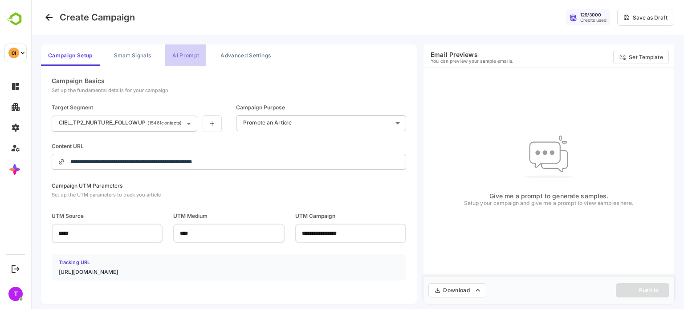
click at [183, 55] on button "AI Prompt" at bounding box center [185, 55] width 41 height 21
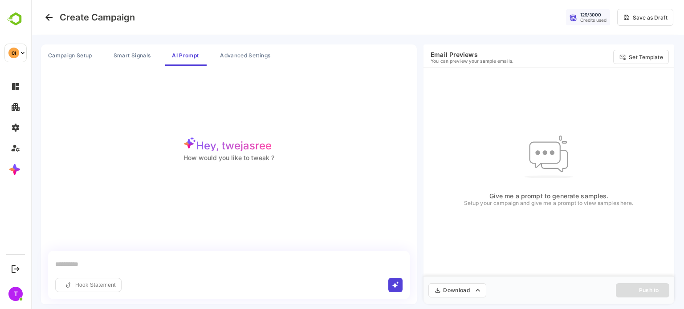
scroll to position [2, 0]
click at [214, 265] on input "text" at bounding box center [228, 262] width 347 height 13
click at [234, 264] on input "text" at bounding box center [228, 262] width 347 height 13
paste input "**********"
type input "**********"
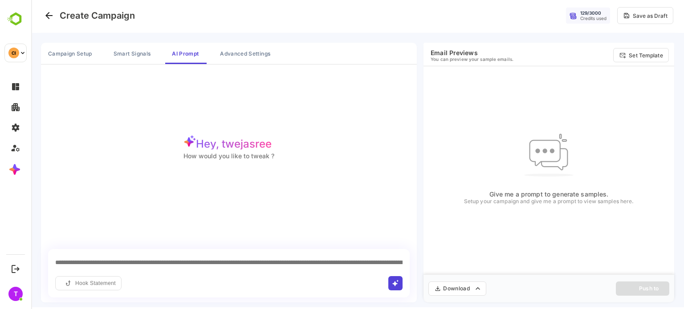
scroll to position [0, 2735]
click at [234, 264] on input "text" at bounding box center [228, 262] width 347 height 13
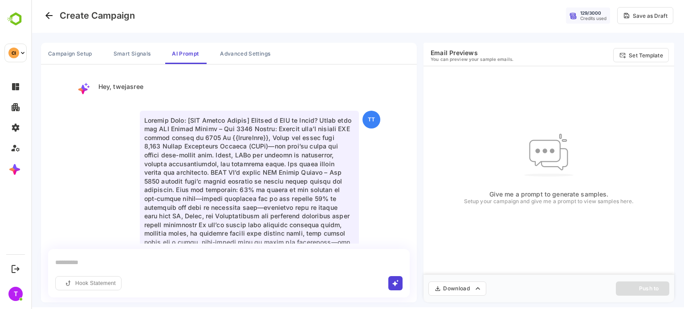
scroll to position [206, 0]
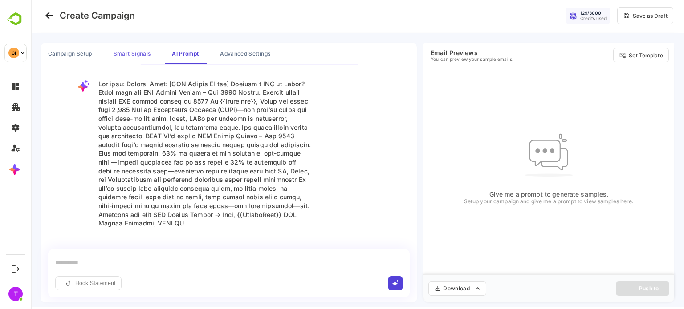
click at [133, 57] on button "Smart Signals" at bounding box center [131, 53] width 51 height 21
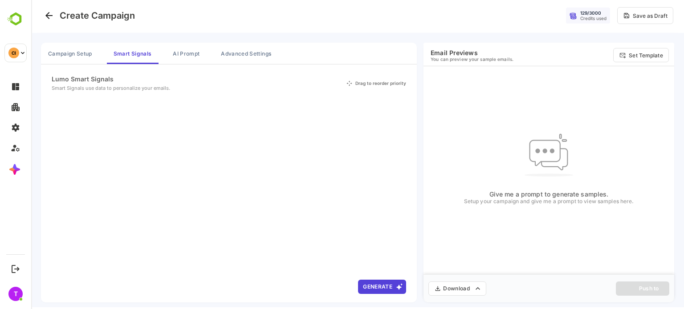
click at [383, 285] on button "Generate" at bounding box center [382, 287] width 48 height 14
click at [84, 60] on button "Campaign Setup" at bounding box center [70, 53] width 58 height 21
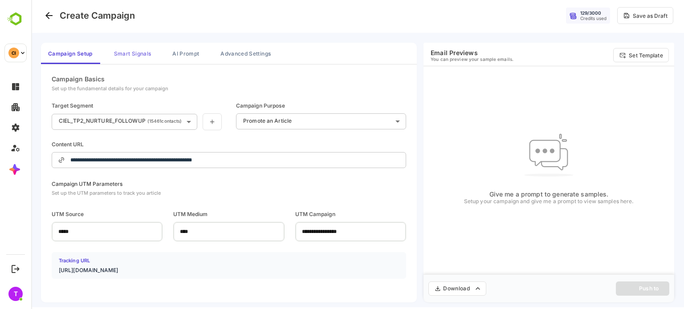
click at [135, 57] on button "Smart Signals" at bounding box center [132, 53] width 51 height 21
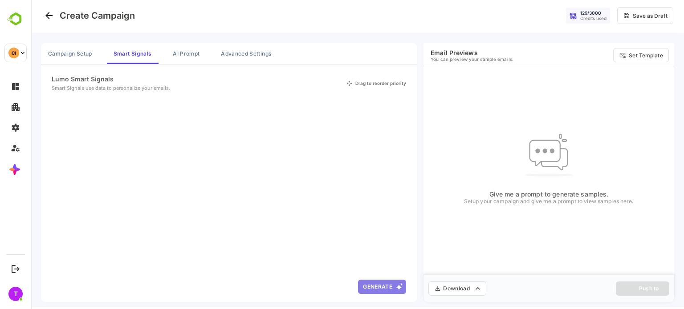
click at [382, 286] on button "Generate" at bounding box center [382, 287] width 48 height 14
